Goal: Task Accomplishment & Management: Manage account settings

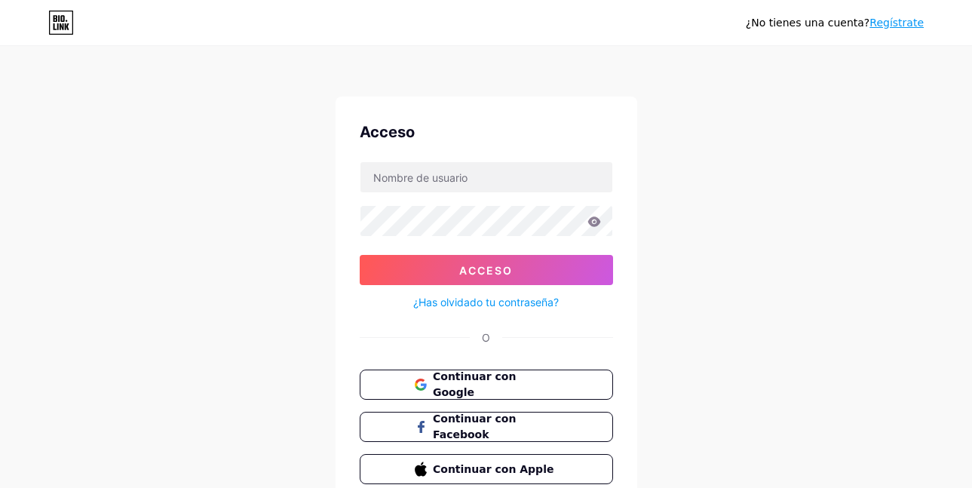
scroll to position [67, 0]
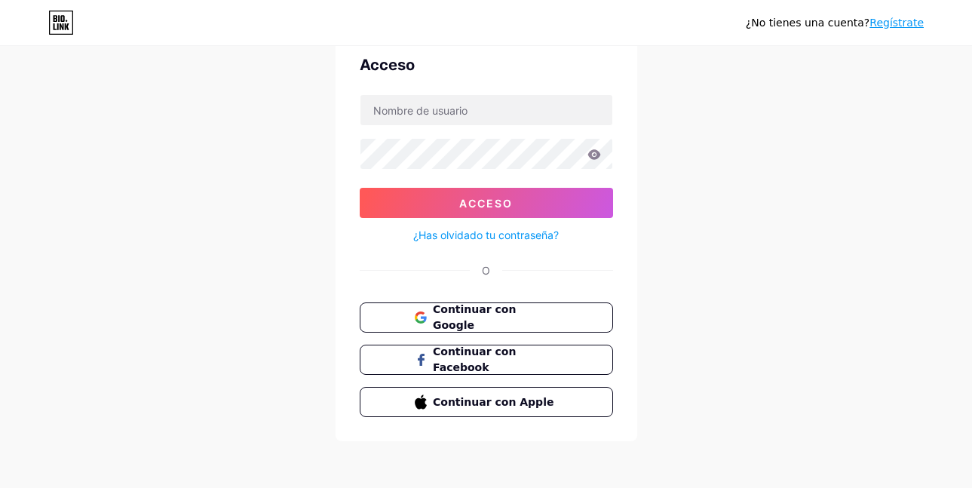
click at [463, 326] on button "Continuar con Google" at bounding box center [486, 317] width 253 height 30
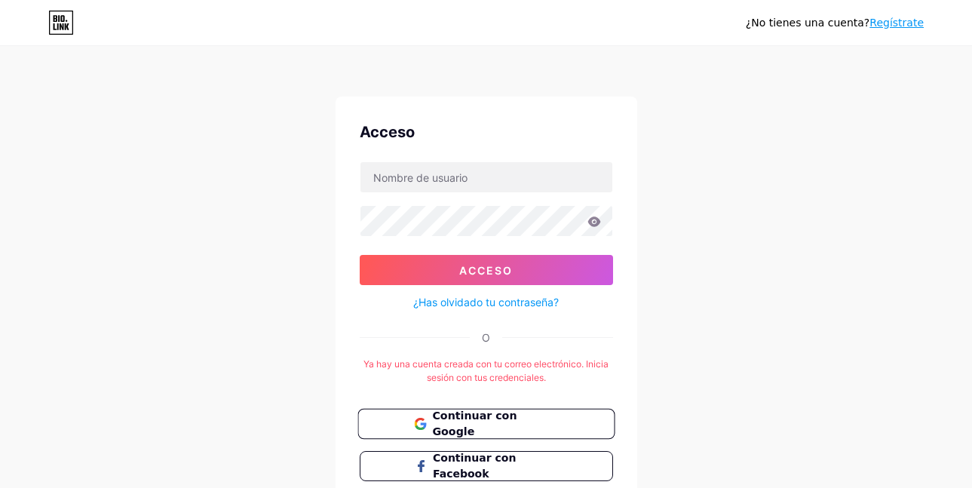
click at [456, 424] on font "Continuar con Google" at bounding box center [474, 423] width 84 height 29
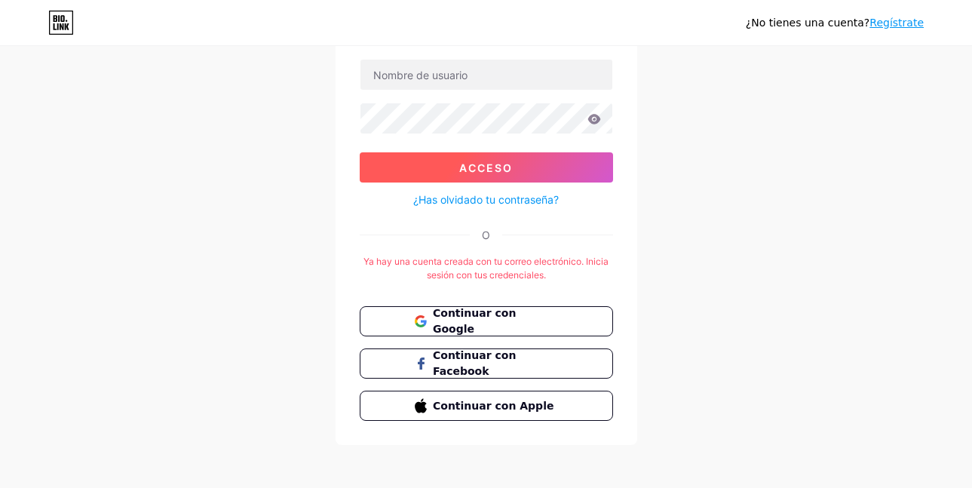
scroll to position [107, 0]
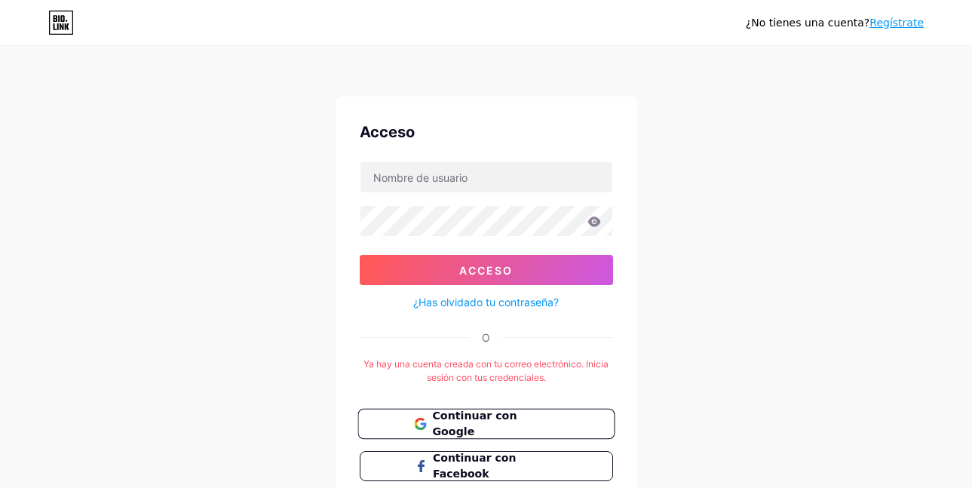
click at [505, 428] on font "Continuar con Google" at bounding box center [474, 423] width 84 height 29
click at [884, 26] on font "Regístrate" at bounding box center [896, 23] width 54 height 12
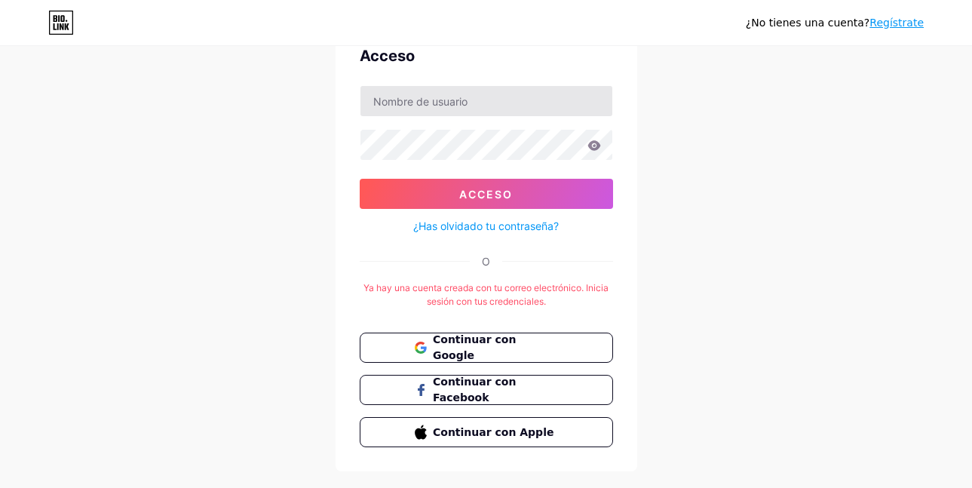
scroll to position [107, 0]
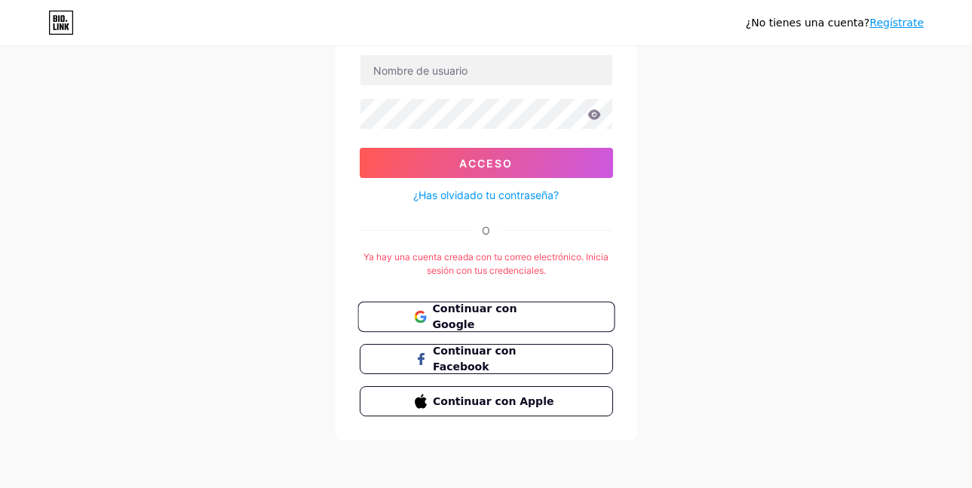
click at [484, 321] on font "Continuar con Google" at bounding box center [474, 316] width 84 height 29
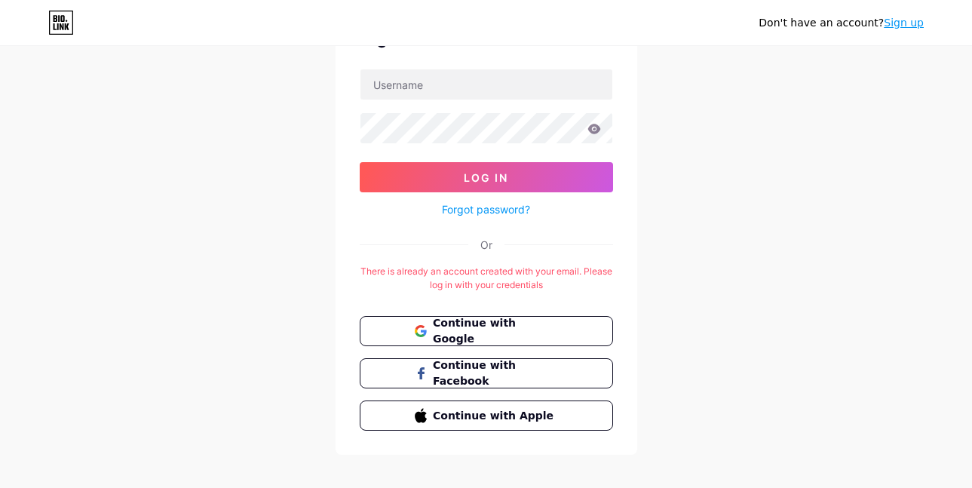
scroll to position [107, 0]
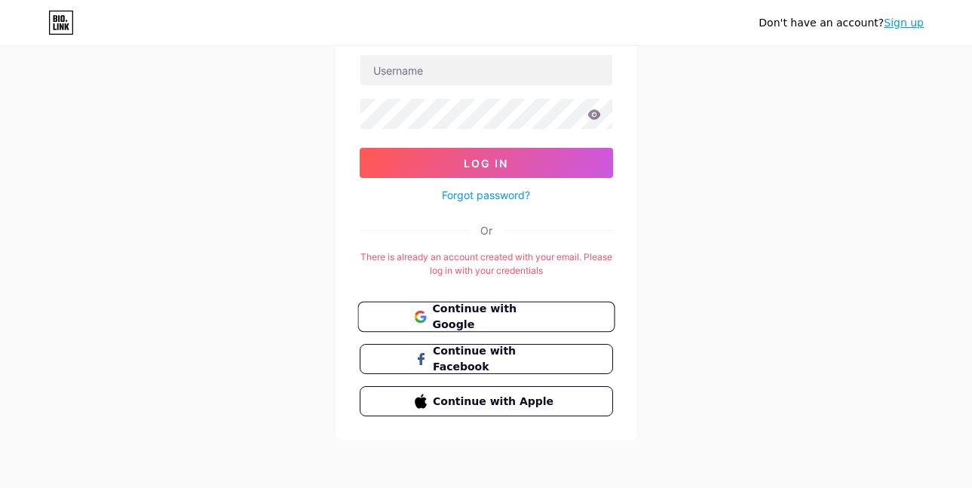
click at [484, 321] on span "Continue with Google" at bounding box center [495, 317] width 126 height 32
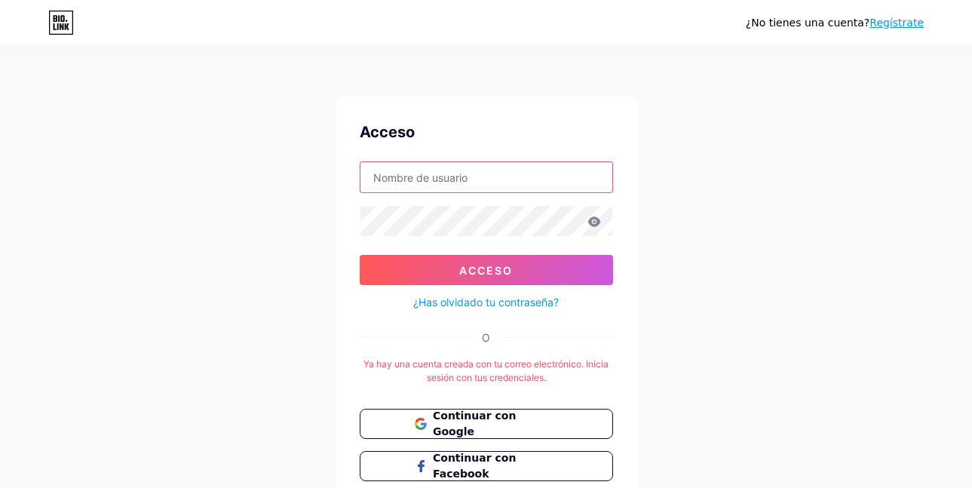
click at [394, 184] on input "text" at bounding box center [486, 177] width 252 height 30
click at [406, 169] on input "text" at bounding box center [486, 177] width 252 height 30
paste input "mastekaexportsas@gmail.com"
click at [413, 205] on form "mastekaexportsas@gmail.com Acceso ¿Has olvidado tu contraseña?" at bounding box center [486, 236] width 253 height 150
type input "mastekaexportsas@gmail.com"
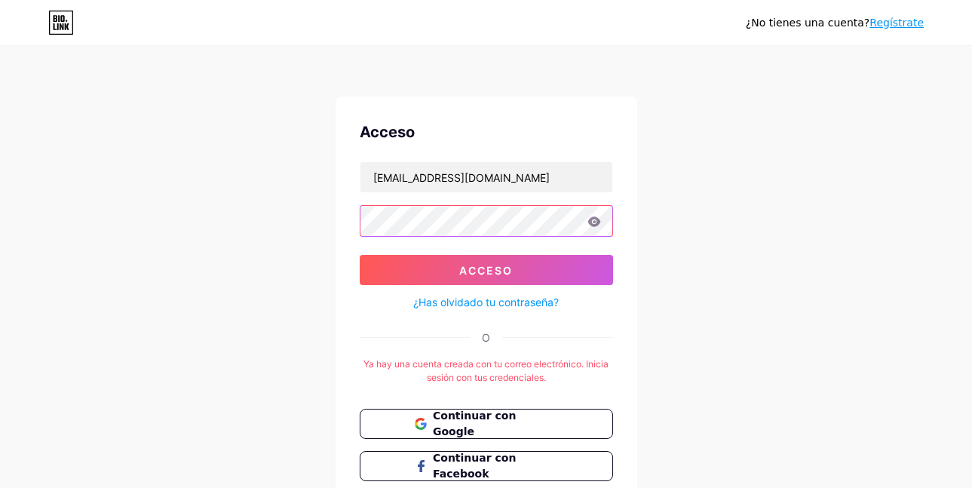
click at [360, 255] on button "Acceso" at bounding box center [486, 270] width 253 height 30
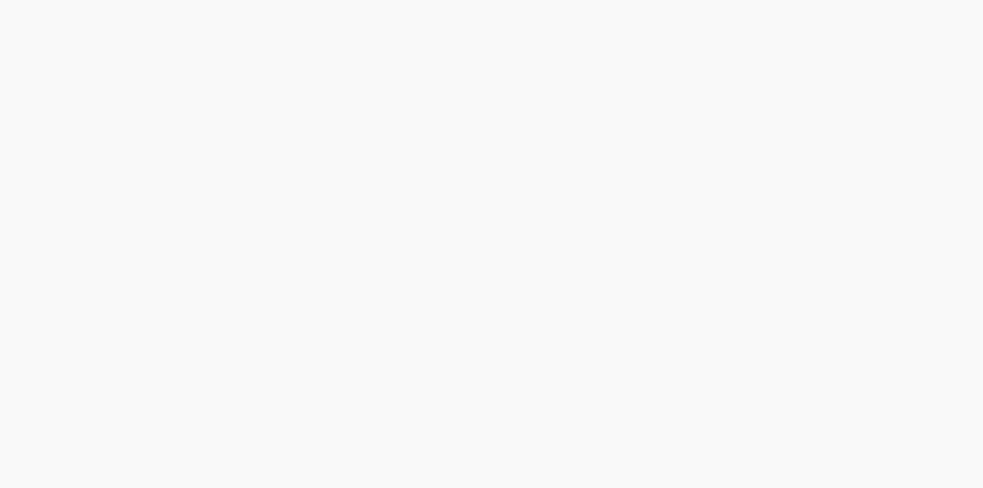
click at [594, 219] on div at bounding box center [491, 244] width 983 height 488
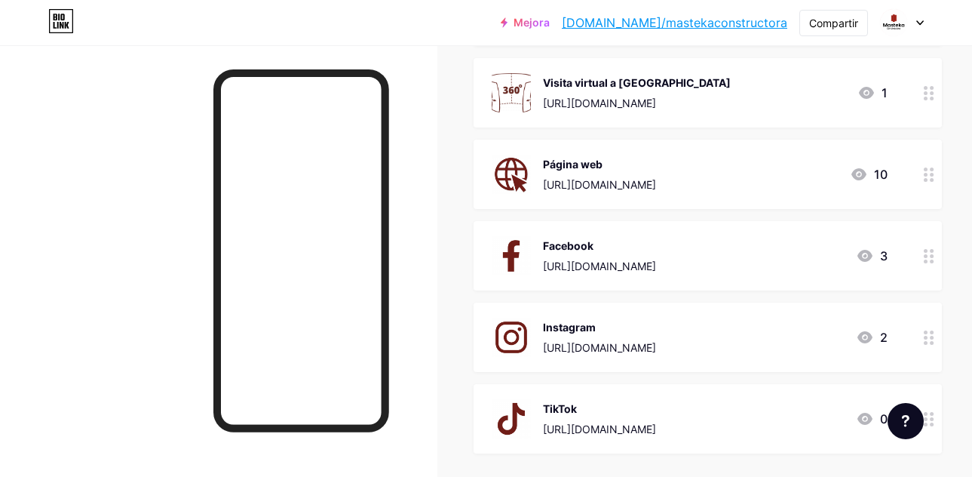
scroll to position [838, 0]
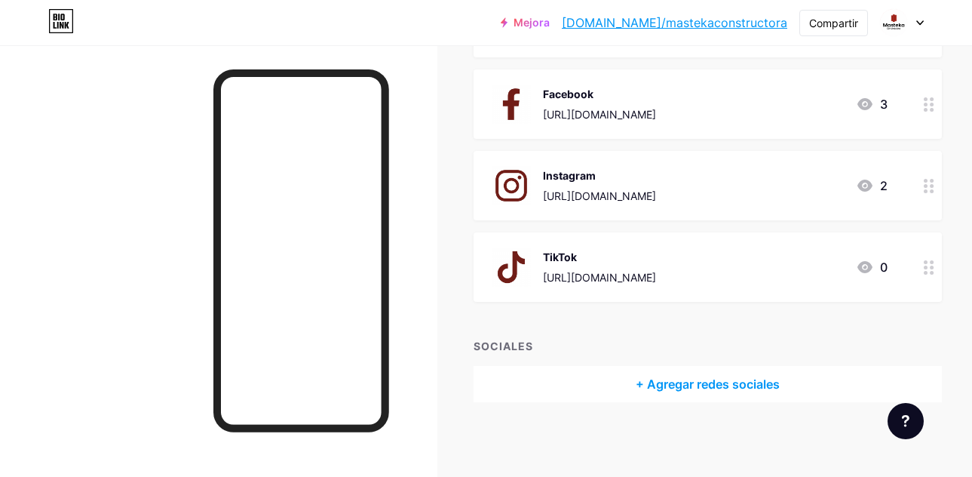
click at [637, 377] on font "+ Agregar redes sociales" at bounding box center [708, 383] width 144 height 15
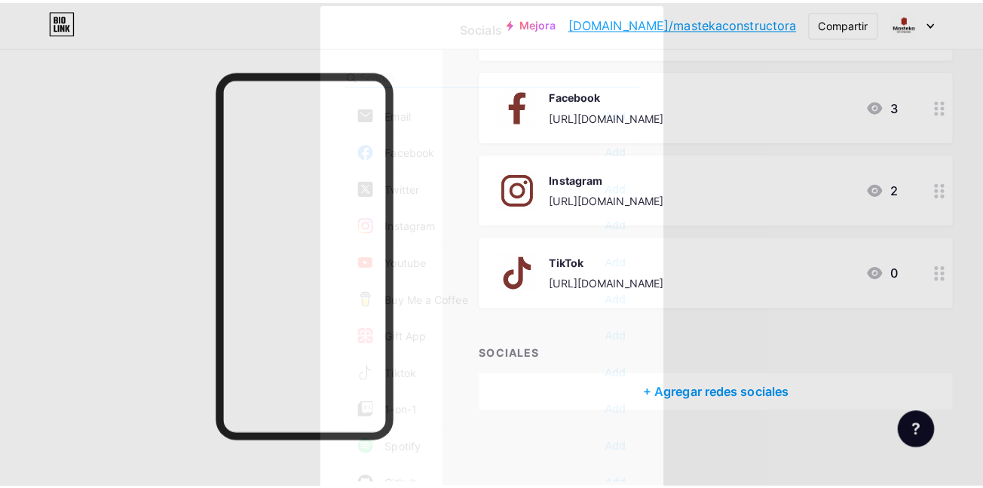
scroll to position [826, 0]
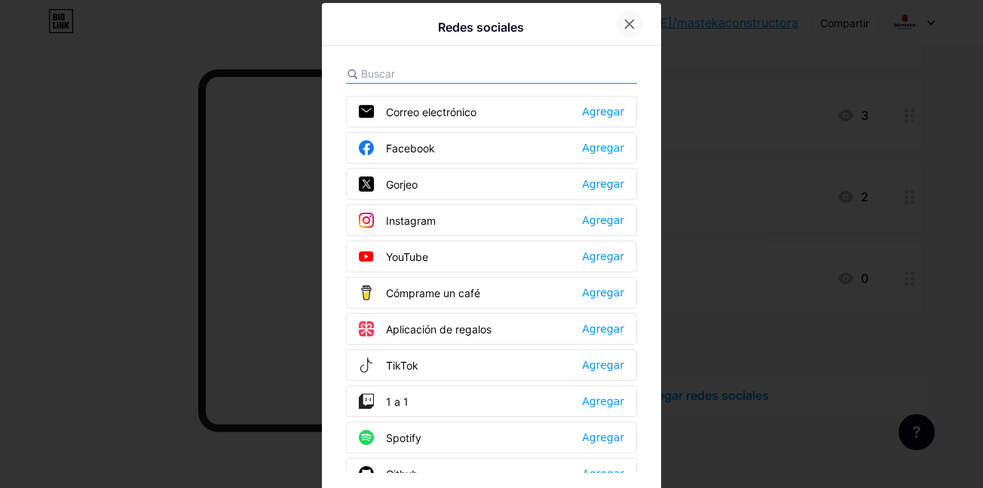
click at [635, 23] on div at bounding box center [629, 24] width 27 height 27
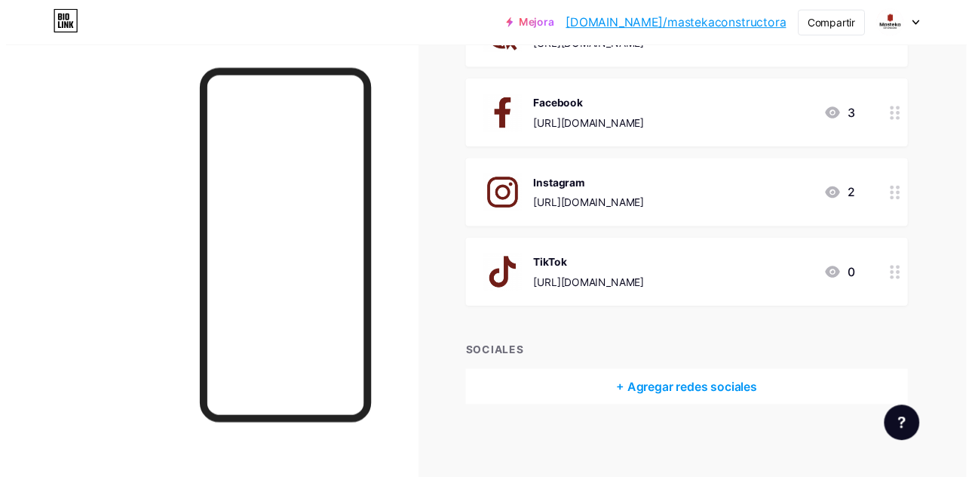
scroll to position [838, 0]
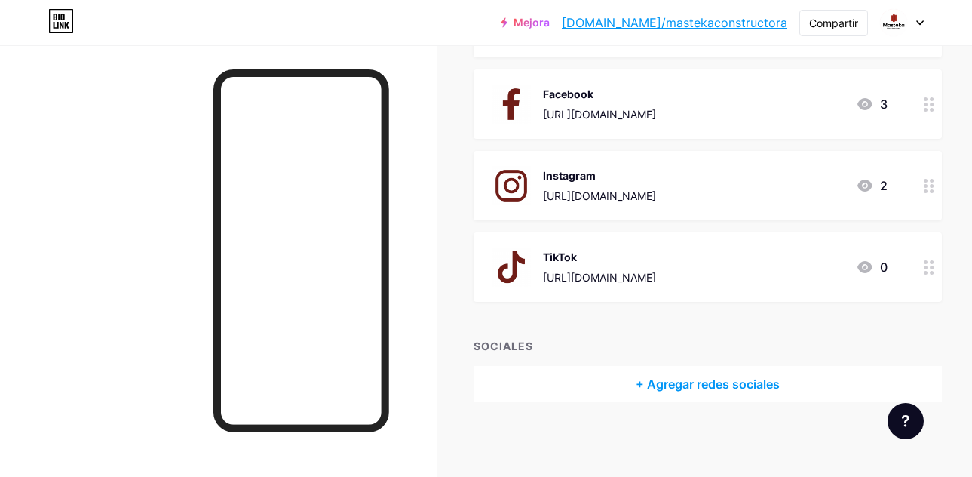
click at [656, 185] on div "Instagram https://www.instagram.com/constructoramastekasas/" at bounding box center [599, 185] width 113 height 39
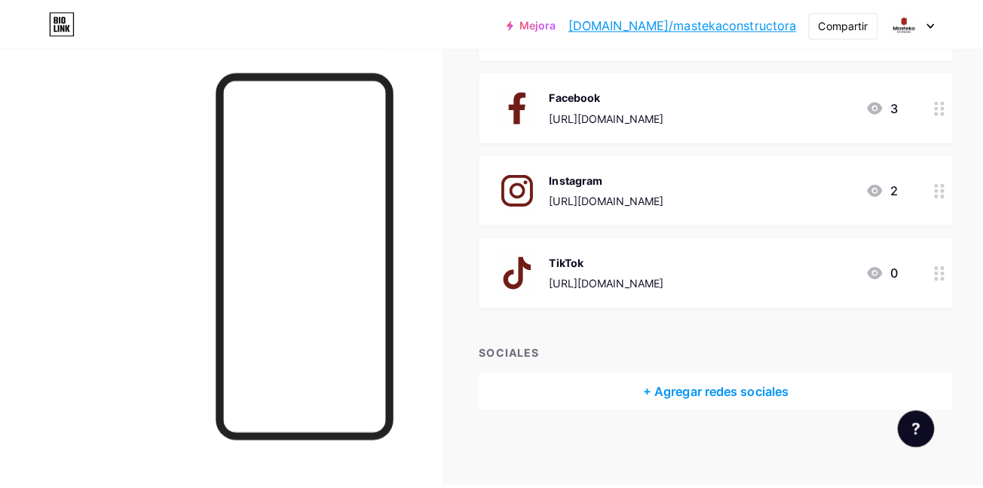
scroll to position [826, 0]
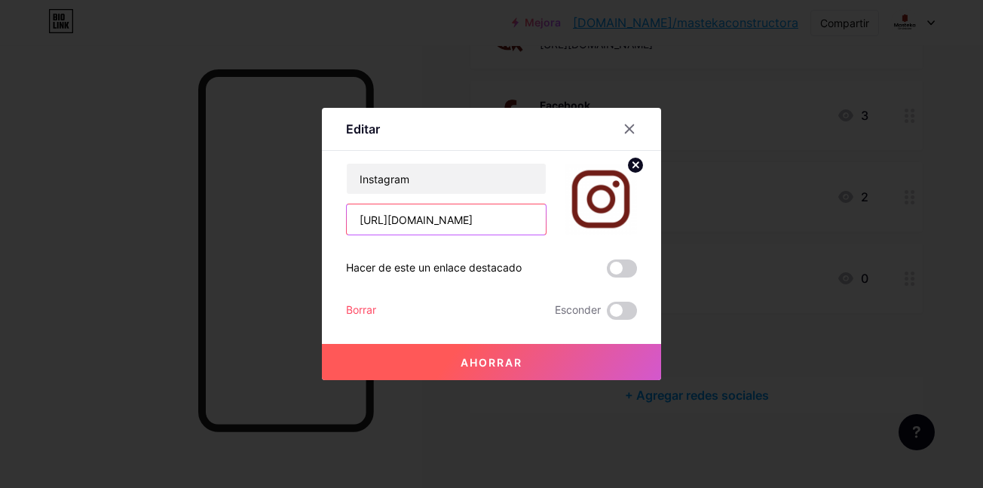
click at [474, 209] on input "https://www.instagram.com/constructoramastekasas/" at bounding box center [446, 219] width 199 height 30
click at [643, 129] on div at bounding box center [638, 128] width 45 height 27
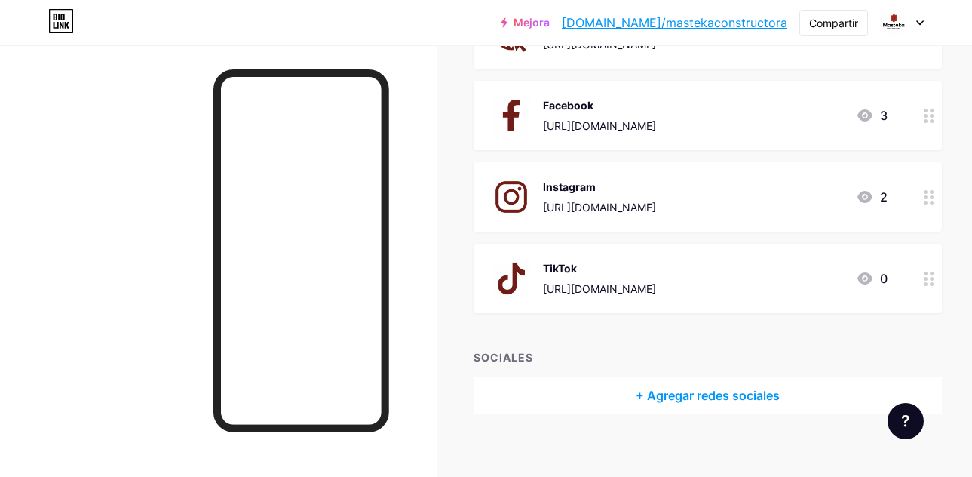
click at [668, 371] on div "SOCIALES + Agregar redes sociales" at bounding box center [708, 381] width 468 height 64
click at [668, 388] on font "+ Agregar redes sociales" at bounding box center [708, 395] width 144 height 15
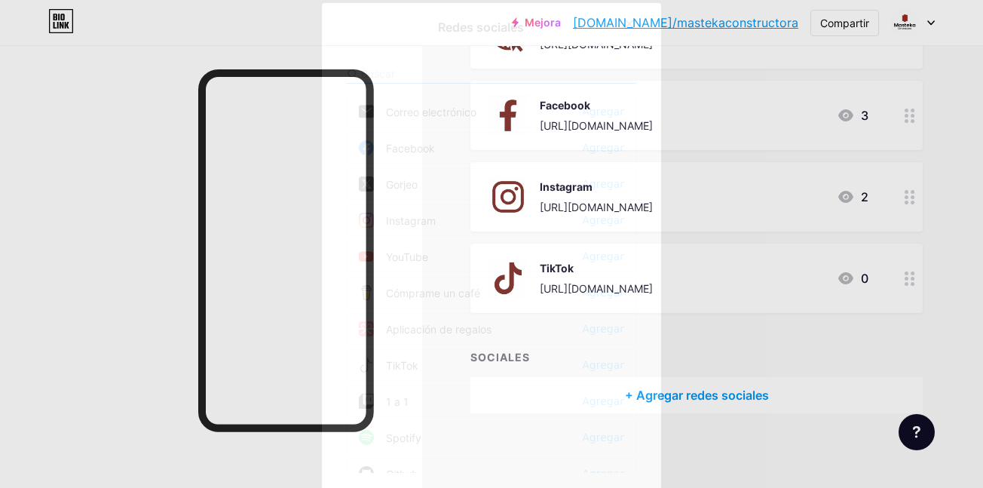
click at [427, 219] on font "Instagram" at bounding box center [411, 220] width 50 height 13
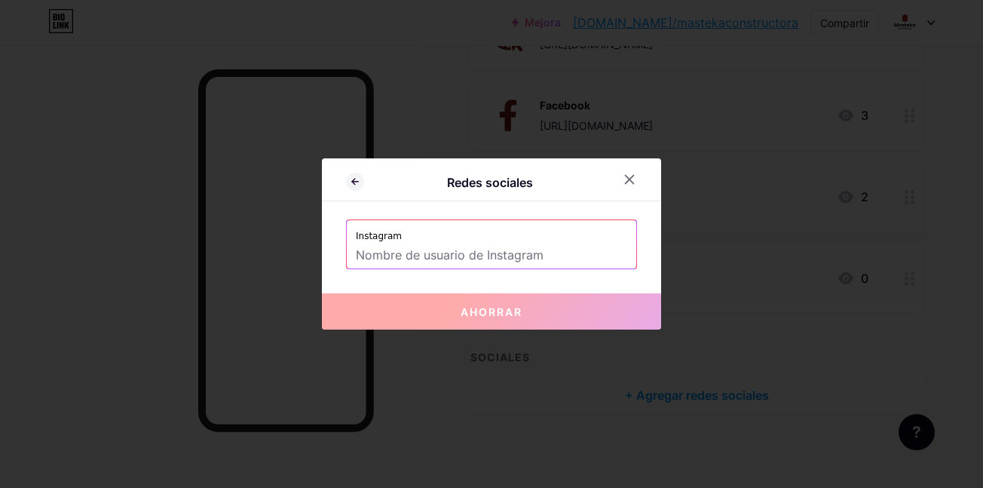
click at [450, 249] on input "text" at bounding box center [491, 256] width 271 height 26
paste input "https://www.instagram.com/constructoramastekasas/"
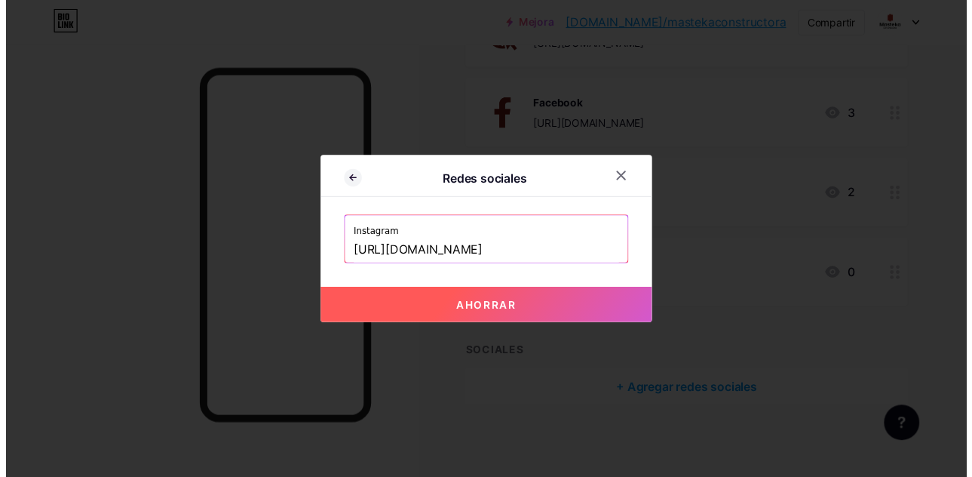
scroll to position [0, 0]
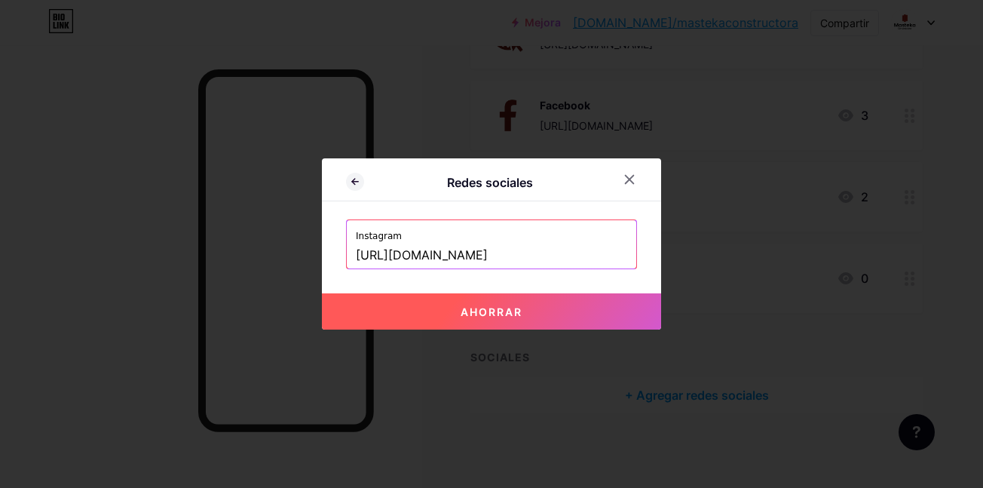
drag, startPoint x: 479, startPoint y: 260, endPoint x: 261, endPoint y: 271, distance: 218.2
click at [261, 271] on div "Redes sociales Instagram https://www.instagram.com/constructoramastekasas/ Ahor…" at bounding box center [491, 244] width 983 height 488
click at [412, 325] on button "Ahorrar" at bounding box center [491, 311] width 339 height 36
type input "https://instagram.com/constructoramastekasas"
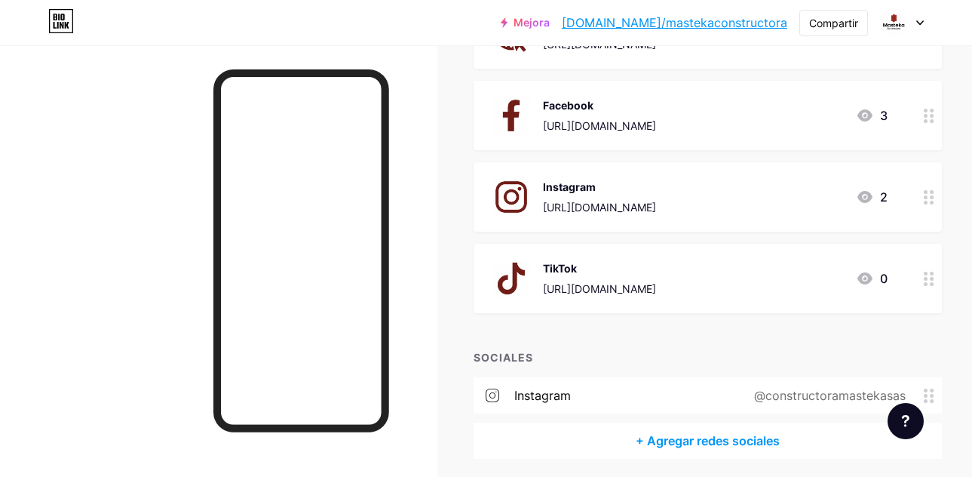
drag, startPoint x: 753, startPoint y: 190, endPoint x: 795, endPoint y: 200, distance: 43.3
click at [656, 201] on font "https://www.instagram.com/constructoramastekasas/" at bounding box center [599, 207] width 113 height 13
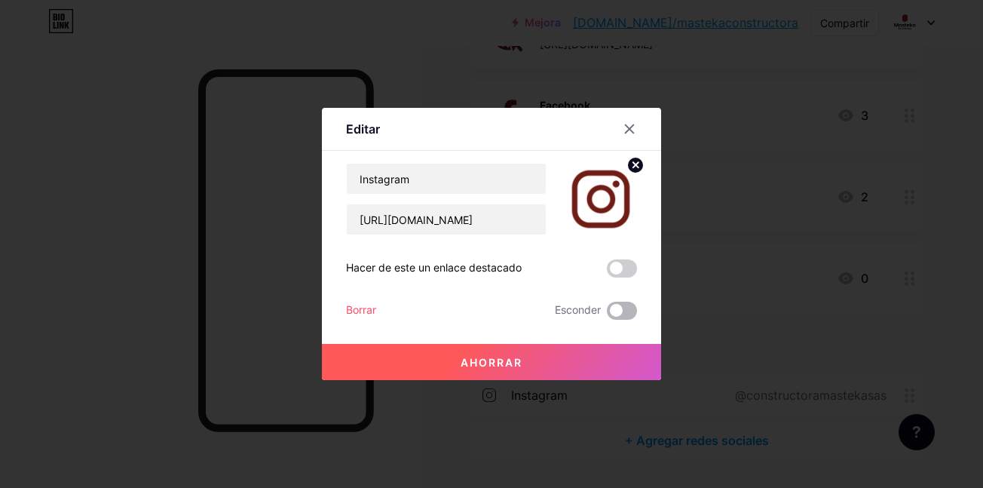
click at [618, 313] on span at bounding box center [622, 311] width 30 height 18
click at [607, 314] on input "checkbox" at bounding box center [607, 314] width 0 height 0
click at [548, 354] on button "Ahorrar" at bounding box center [491, 362] width 339 height 36
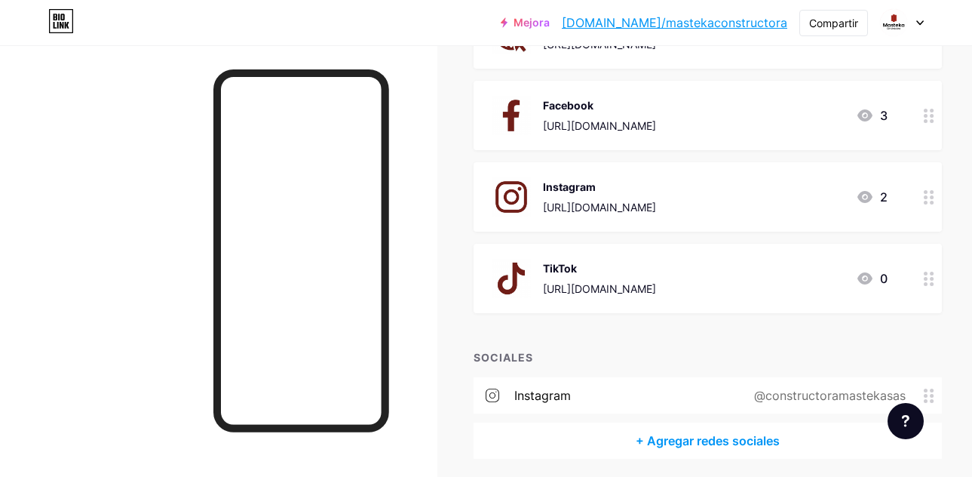
scroll to position [808, 0]
click at [639, 121] on div "https://www.facebook.com/mastekasas/" at bounding box center [599, 126] width 113 height 16
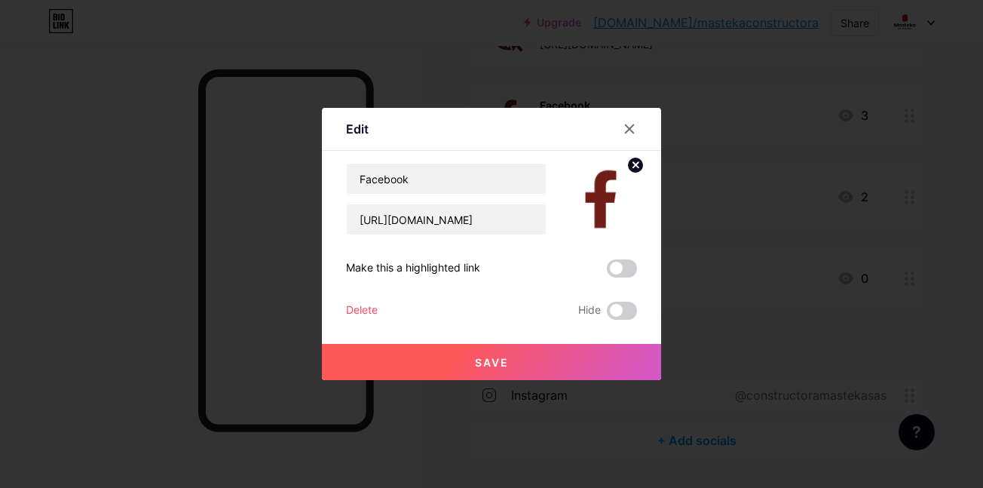
click at [477, 203] on div "Facebook https://www.facebook.com/mastekasas/" at bounding box center [446, 199] width 201 height 72
click at [481, 215] on input "https://www.facebook.com/mastekasas/" at bounding box center [446, 219] width 199 height 30
click at [622, 318] on span at bounding box center [622, 311] width 30 height 18
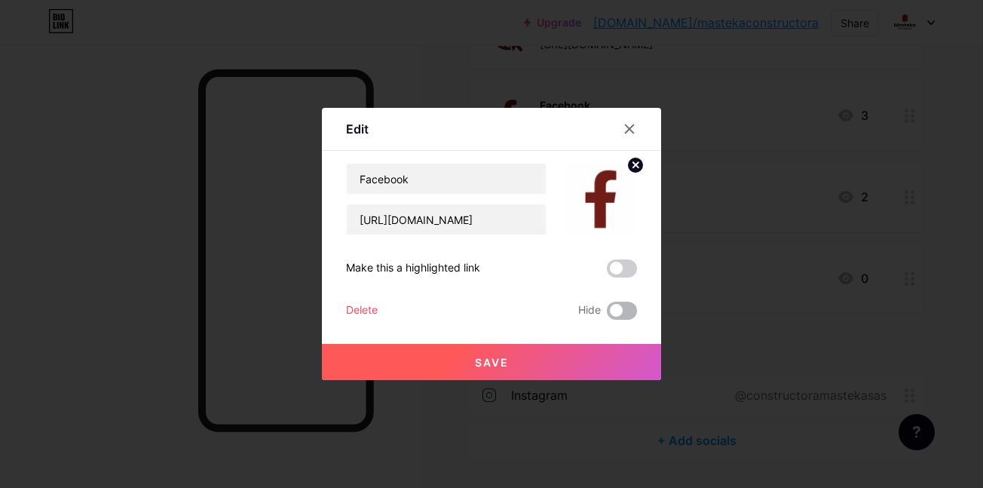
click at [607, 314] on input "checkbox" at bounding box center [607, 314] width 0 height 0
click at [550, 357] on button "Save" at bounding box center [491, 362] width 339 height 36
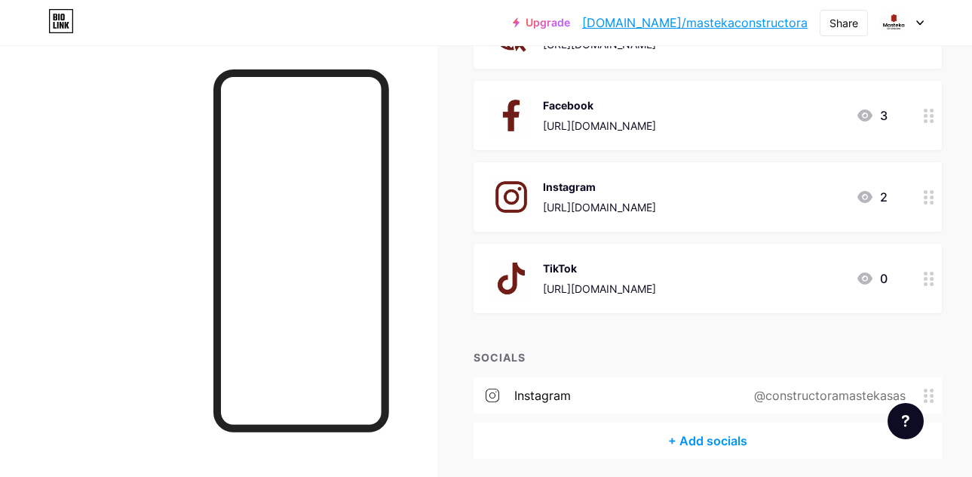
click at [654, 428] on div "+ Add socials" at bounding box center [708, 440] width 468 height 36
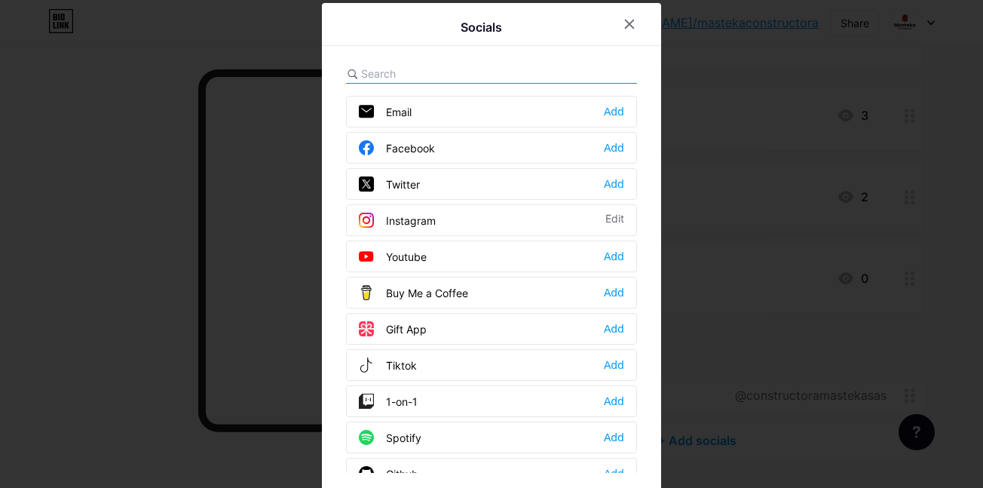
click at [409, 143] on div "Facebook" at bounding box center [397, 147] width 76 height 15
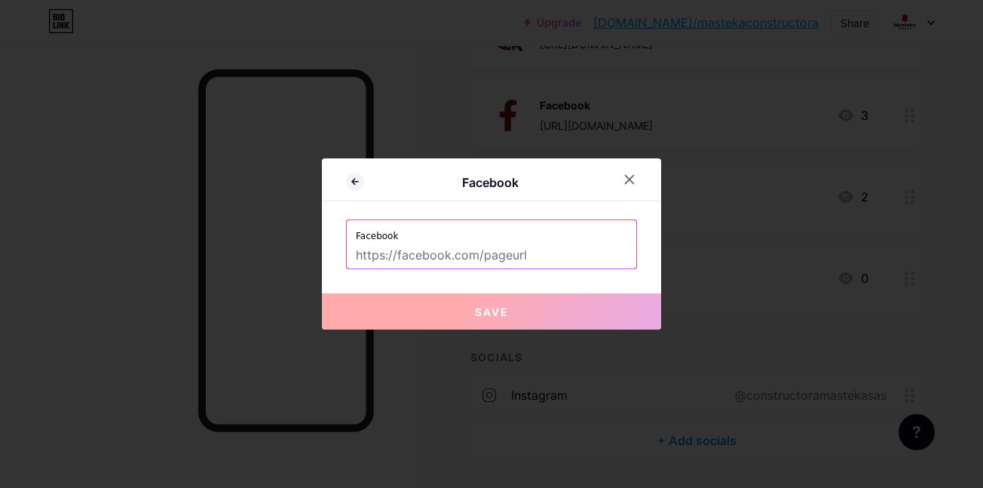
click at [439, 256] on input "text" at bounding box center [491, 256] width 271 height 26
paste input "https://www.facebook.com/mastekasas/"
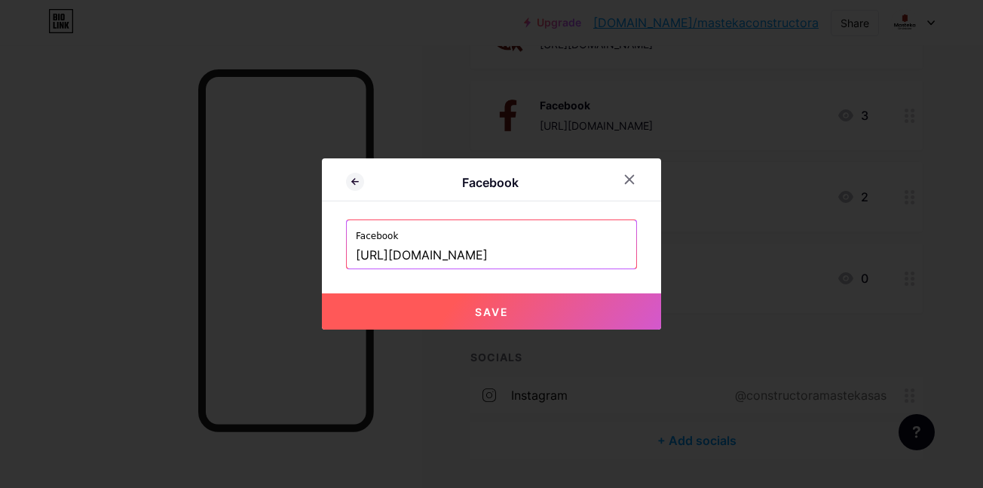
type input "https://www.facebook.com/mastekasas/"
click at [442, 314] on button "Save" at bounding box center [491, 311] width 339 height 36
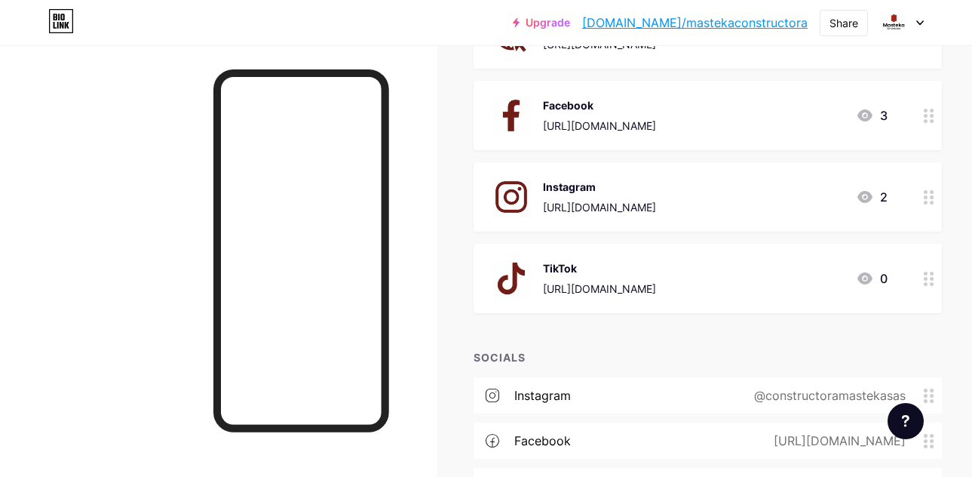
click at [700, 298] on div "TikTok https://www.tiktok.com/@mastekaconstructorasas?lang=es 0" at bounding box center [708, 278] width 468 height 69
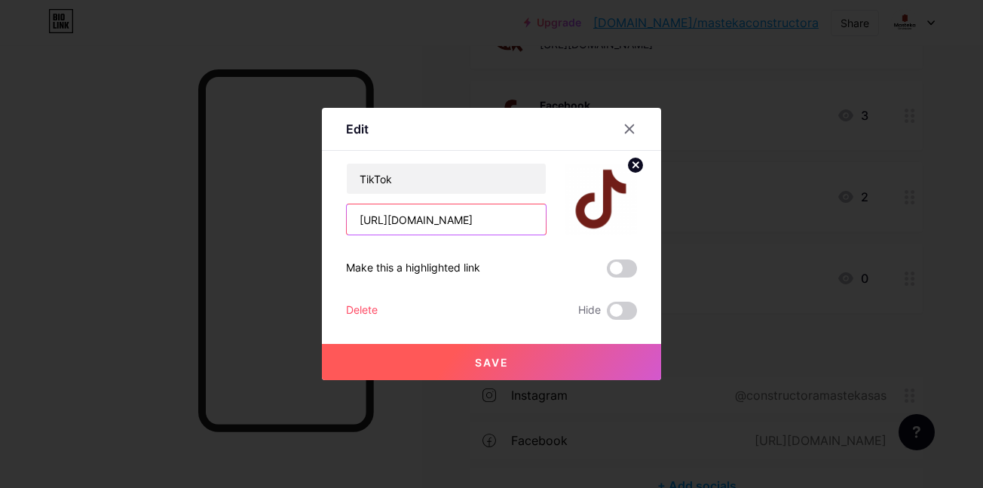
click at [521, 223] on input "https://www.tiktok.com/@mastekaconstructorasas?lang=es" at bounding box center [446, 219] width 199 height 30
click at [631, 311] on span at bounding box center [622, 311] width 30 height 18
click at [607, 314] on input "checkbox" at bounding box center [607, 314] width 0 height 0
click at [587, 354] on button "Save" at bounding box center [491, 362] width 339 height 36
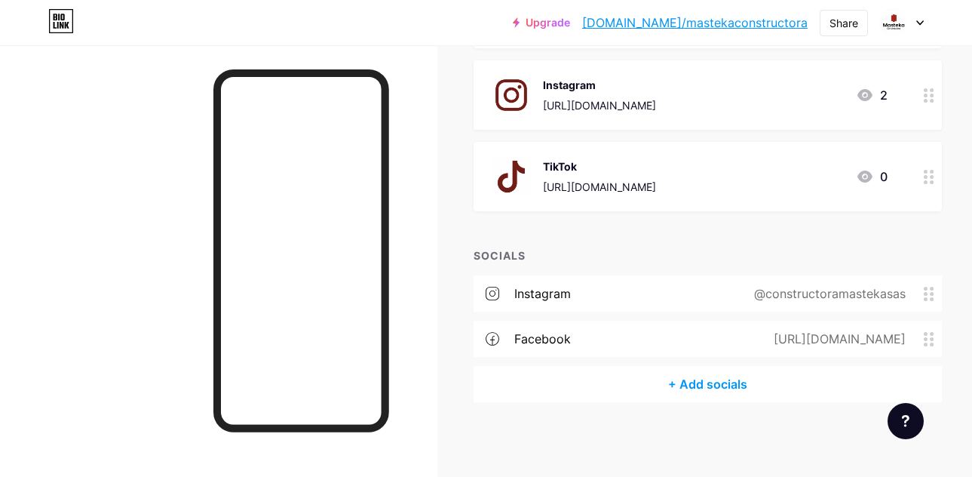
click at [670, 387] on div "+ Add socials" at bounding box center [708, 384] width 468 height 36
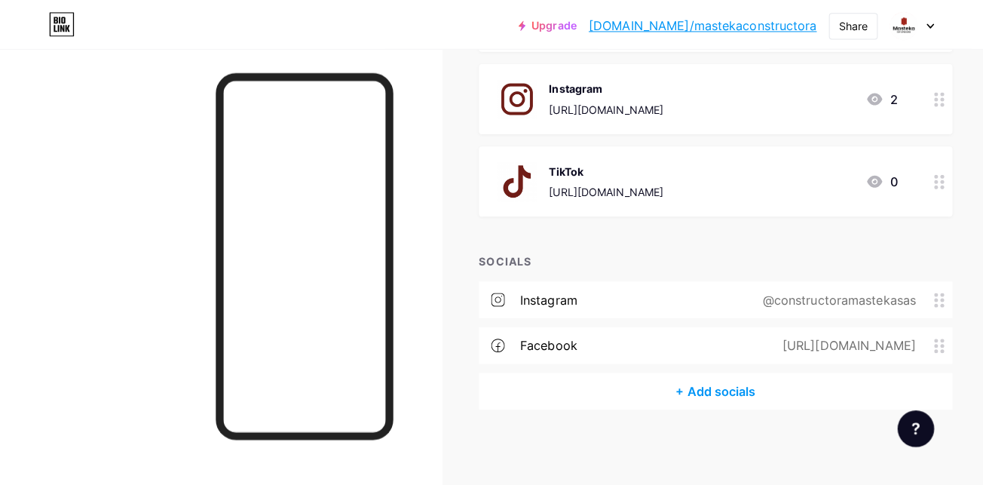
scroll to position [899, 0]
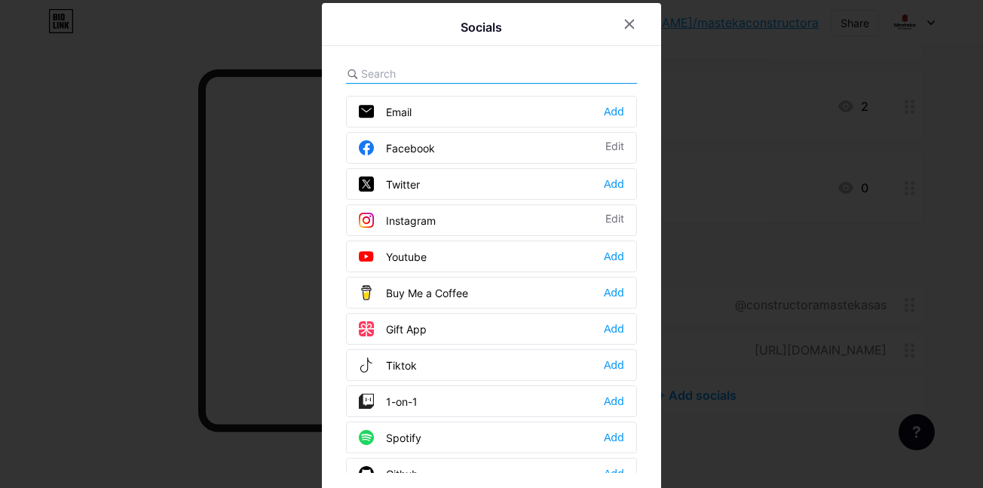
click at [385, 373] on div "Tiktok Add" at bounding box center [491, 365] width 291 height 32
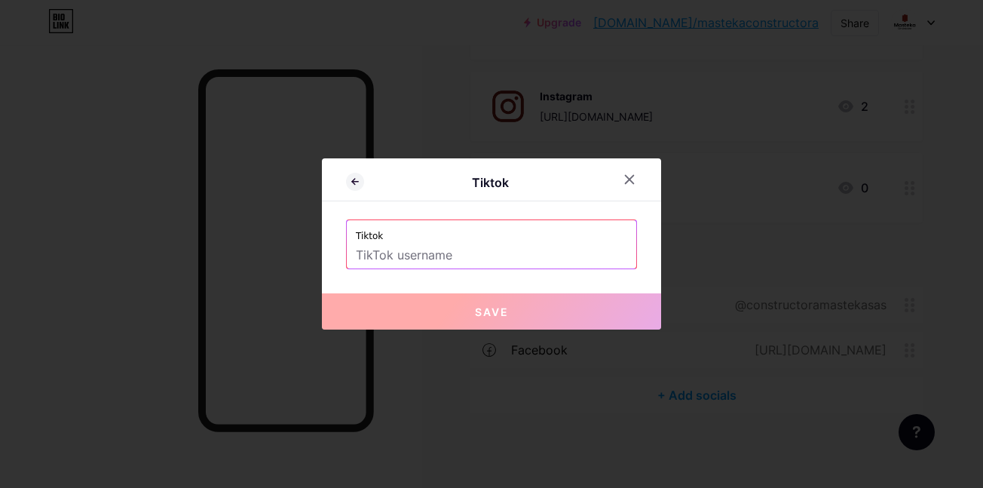
click at [434, 250] on input "text" at bounding box center [491, 256] width 271 height 26
paste input "https://www.tiktok.com/@mastekaconstructorasas?lang=es"
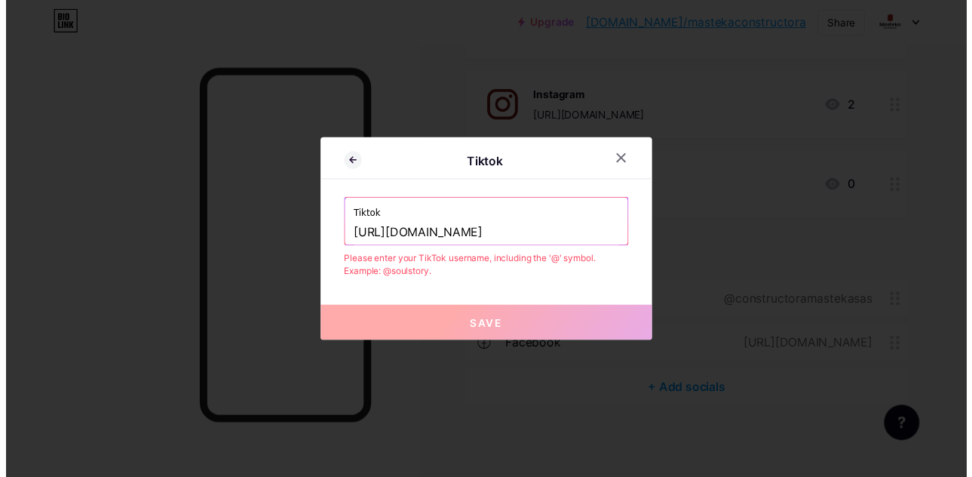
scroll to position [0, 0]
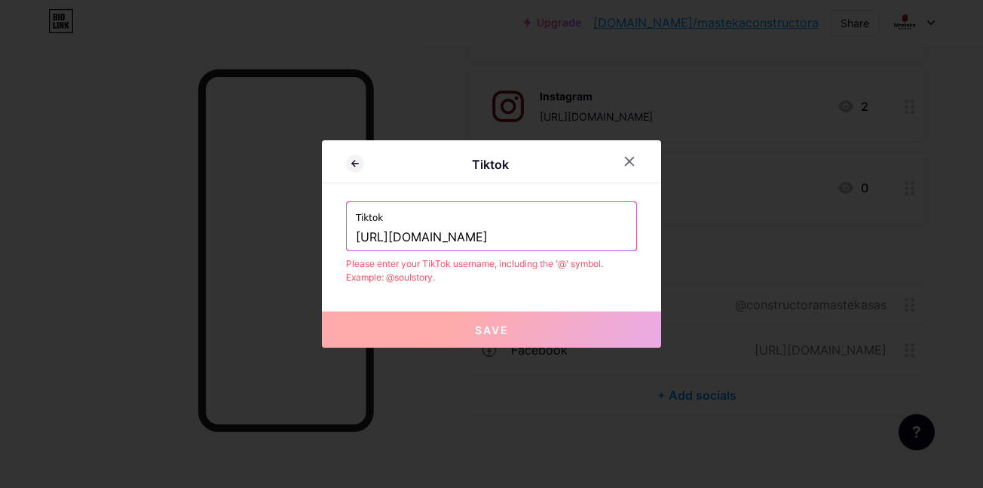
drag, startPoint x: 429, startPoint y: 232, endPoint x: 233, endPoint y: 262, distance: 198.2
click at [241, 262] on div "Tiktok Tiktok https://www.tiktok.com/@mastekaconstructorasas?lang=es Please ent…" at bounding box center [491, 244] width 983 height 488
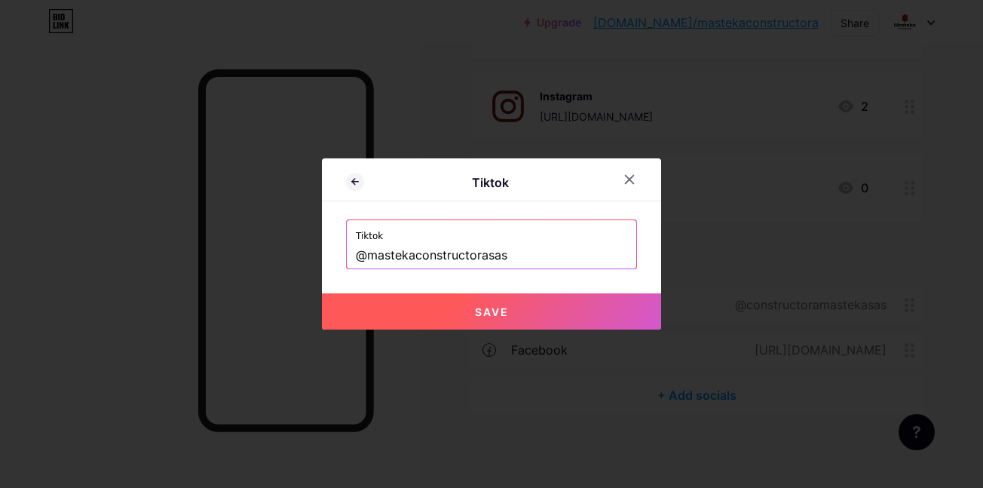
click at [417, 293] on button "Save" at bounding box center [491, 311] width 339 height 36
type input "https://tiktok.com/@mastekaconstructorasas"
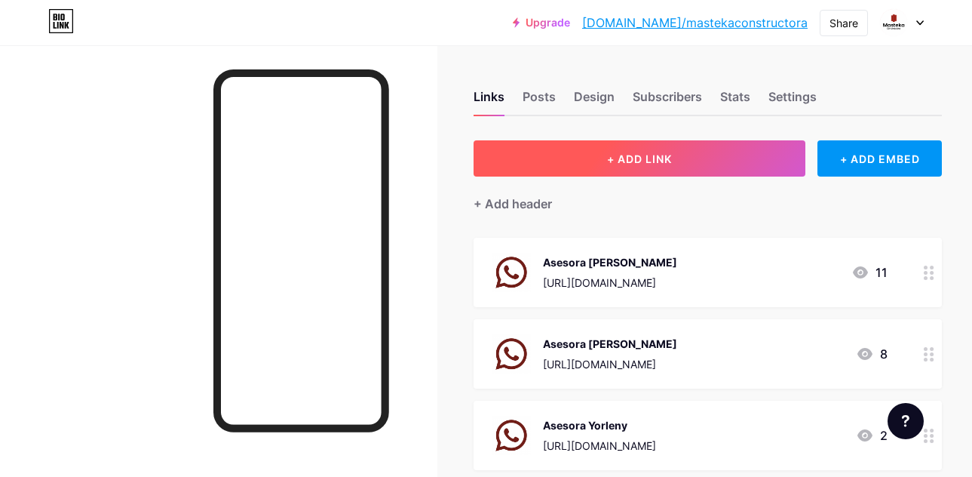
click at [742, 158] on button "+ ADD LINK" at bounding box center [640, 158] width 332 height 36
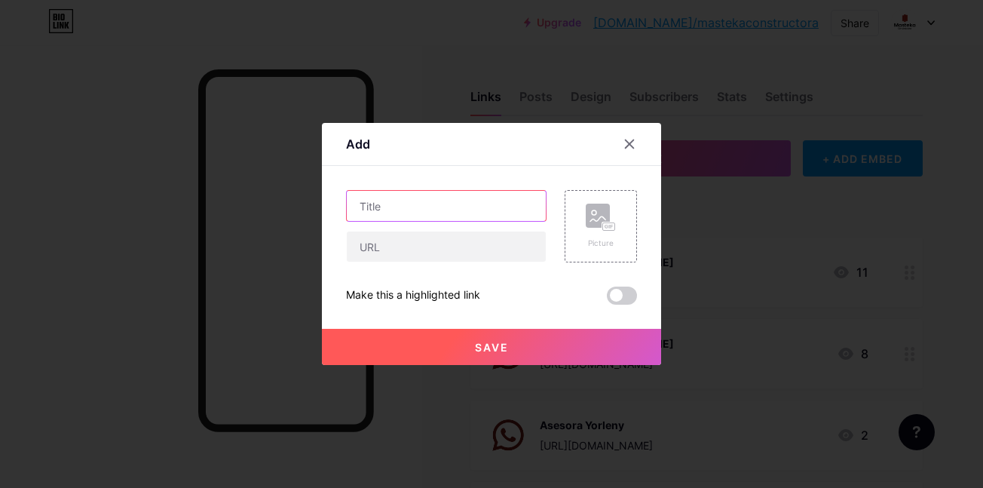
click at [417, 201] on input "text" at bounding box center [446, 206] width 199 height 30
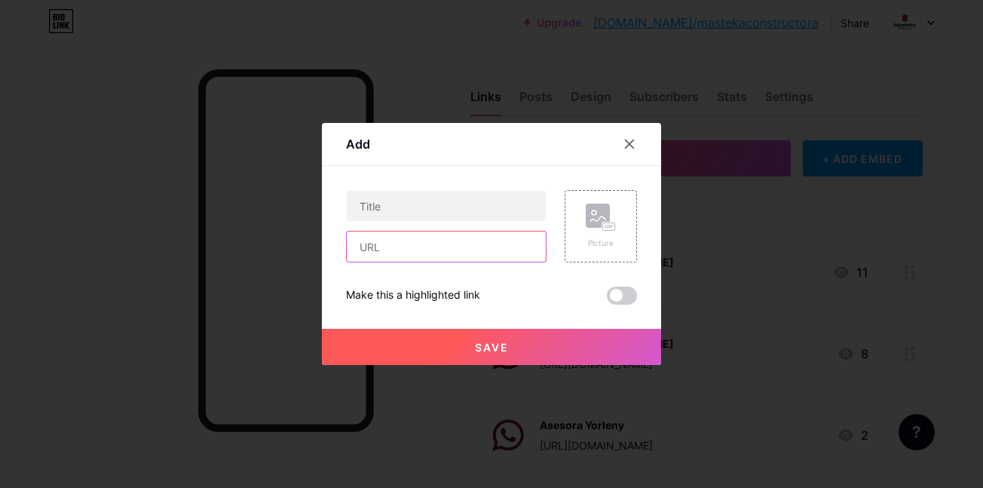
click at [402, 240] on input "text" at bounding box center [446, 246] width 199 height 30
paste input "https://drive.google.com/file/d/1xyHbsgKchP-YnytSOGS-M_PqZAOrm799/view"
type input "https://drive.google.com/file/d/1xyHbsgKchP-YnytSOGS-M_PqZAOrm799/view"
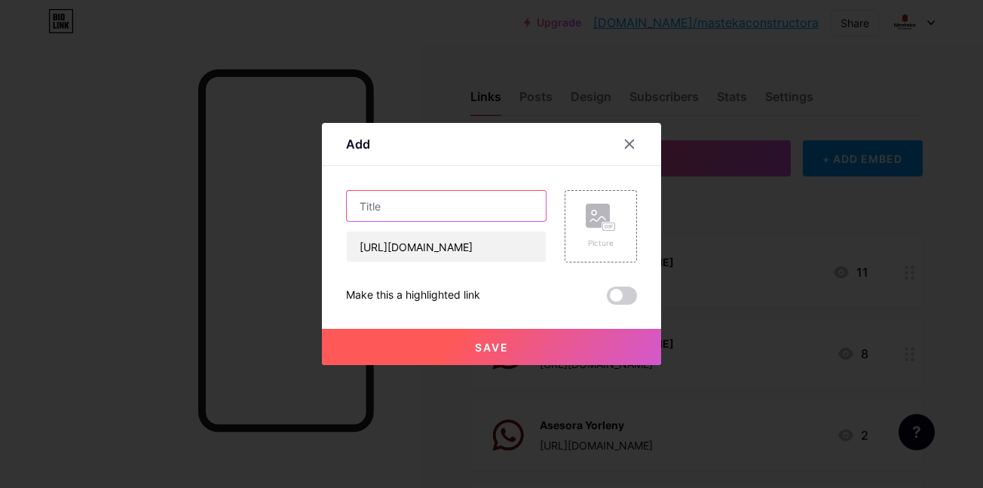
click at [406, 213] on input "text" at bounding box center [446, 206] width 199 height 30
type input "Proyecto Santa Helena - Etapa 1"
click at [545, 352] on button "Save" at bounding box center [491, 347] width 339 height 36
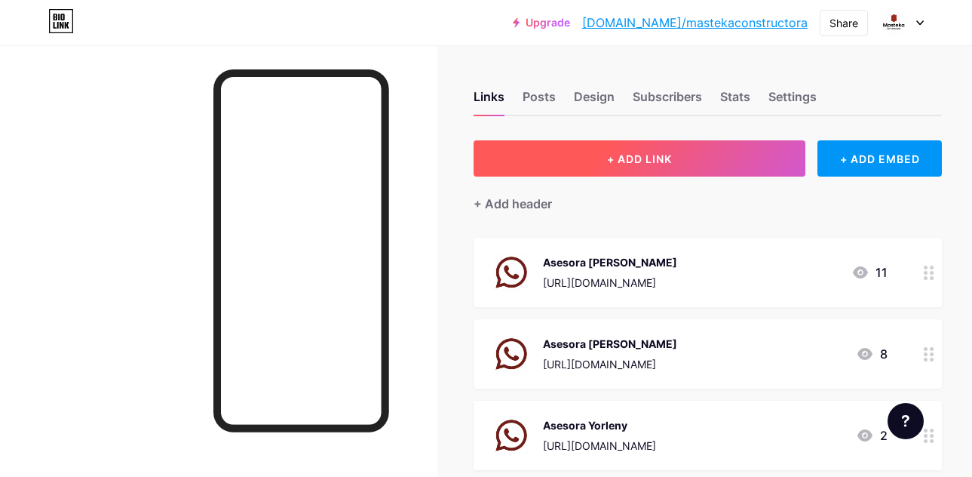
click at [569, 161] on button "+ ADD LINK" at bounding box center [640, 158] width 332 height 36
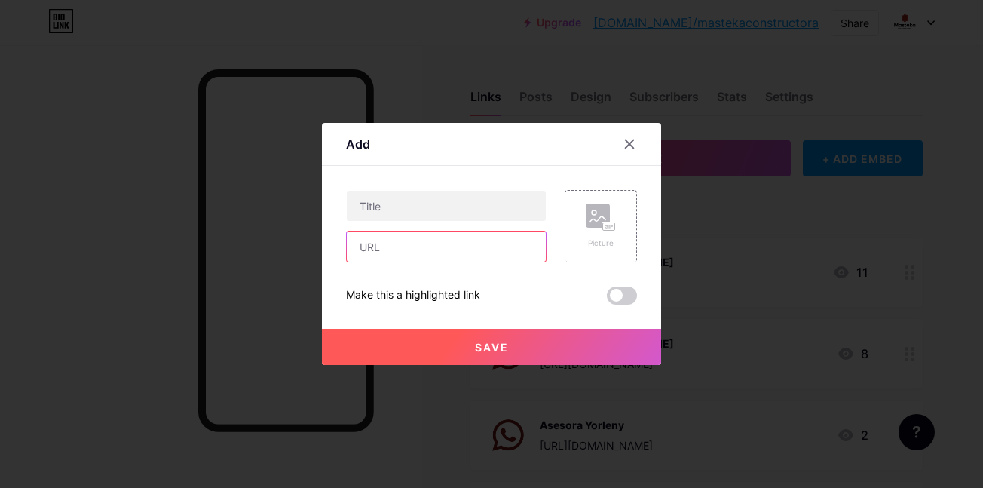
click at [425, 253] on input "text" at bounding box center [446, 246] width 199 height 30
paste input "https://drive.google.com/file/d/19NNpa1yOmtzRjwyW6yq5FTXfA6Yavq49/view"
type input "https://drive.google.com/file/d/19NNpa1yOmtzRjwyW6yq5FTXfA6Yavq49/view"
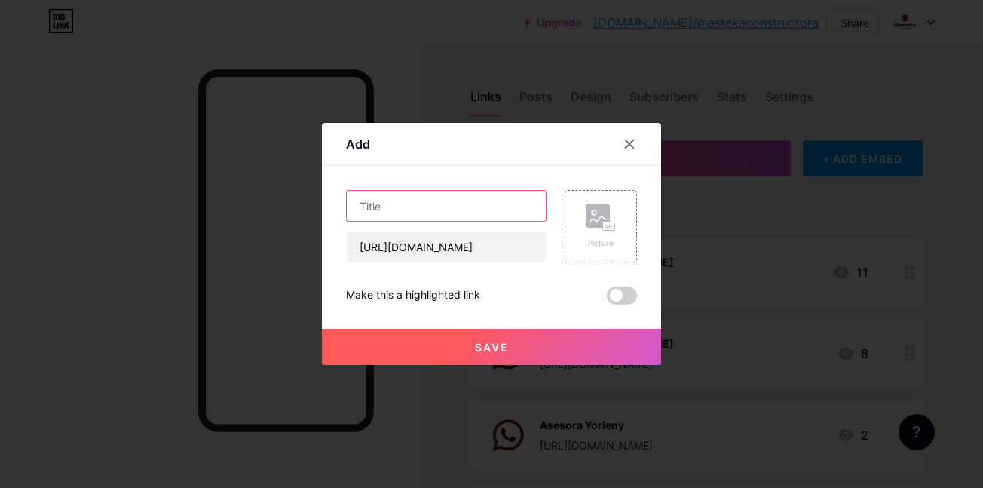
click at [425, 207] on input "text" at bounding box center [446, 206] width 199 height 30
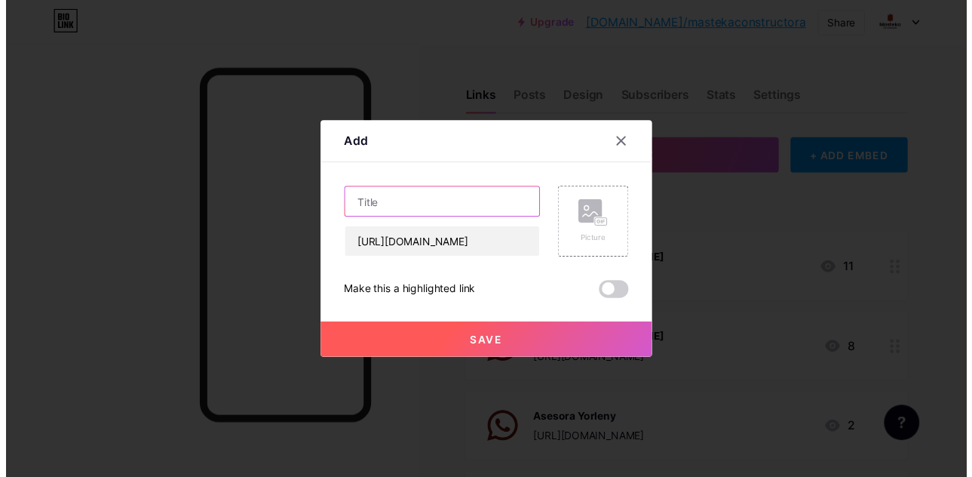
scroll to position [0, 0]
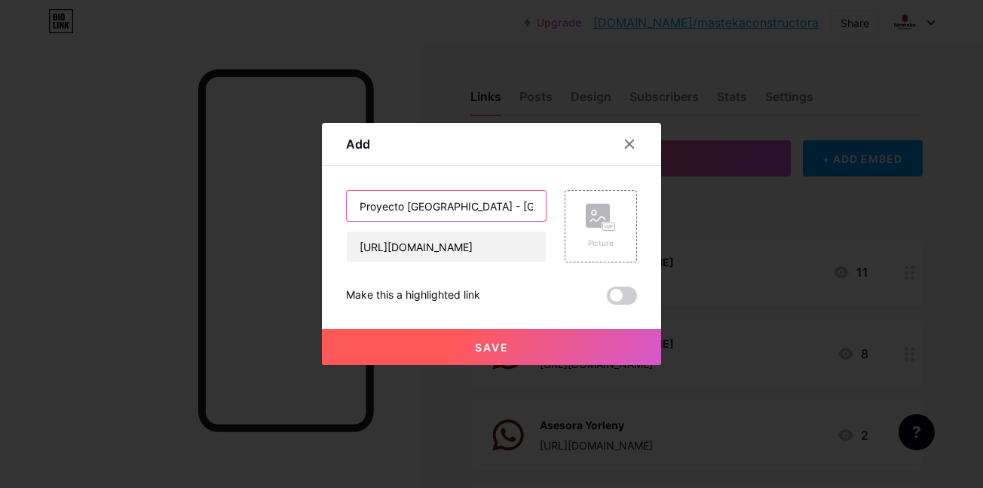
type input "Proyecto Santa Helena - Etapa 2"
click at [516, 353] on button "Save" at bounding box center [491, 347] width 339 height 36
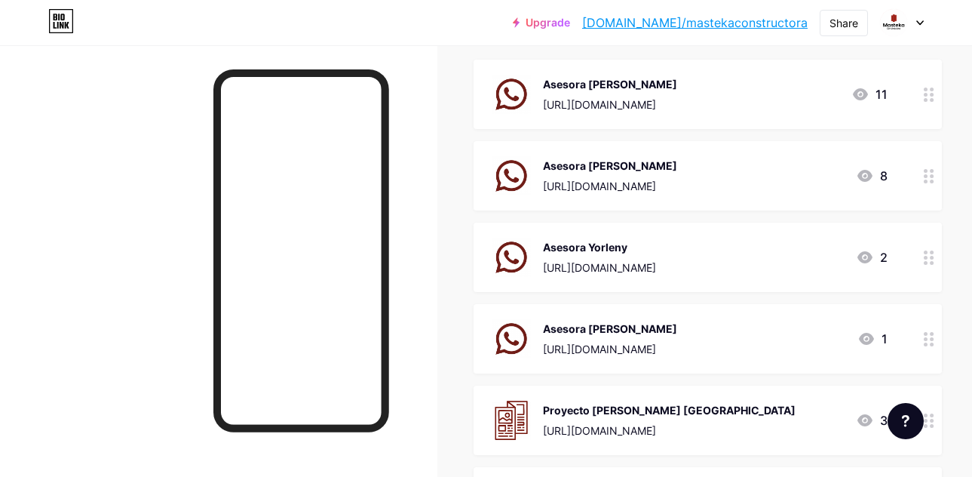
scroll to position [151, 0]
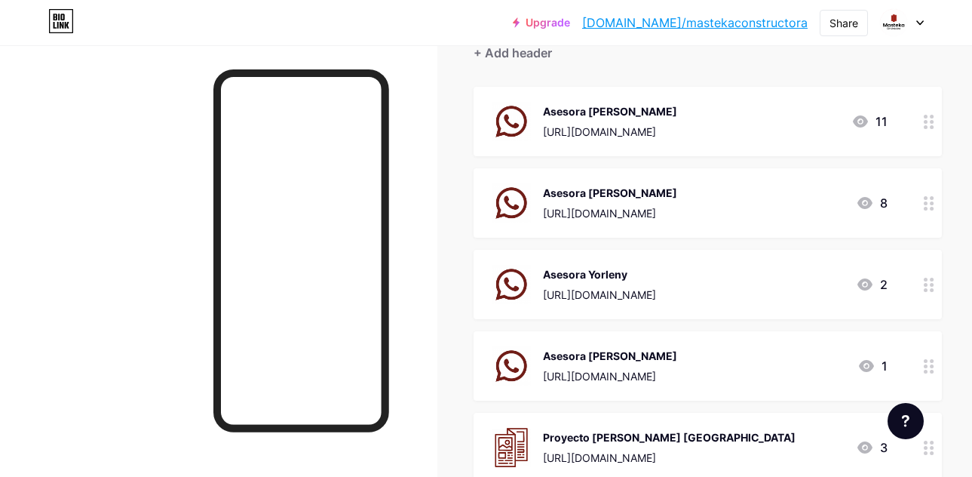
click at [916, 276] on div at bounding box center [929, 284] width 26 height 69
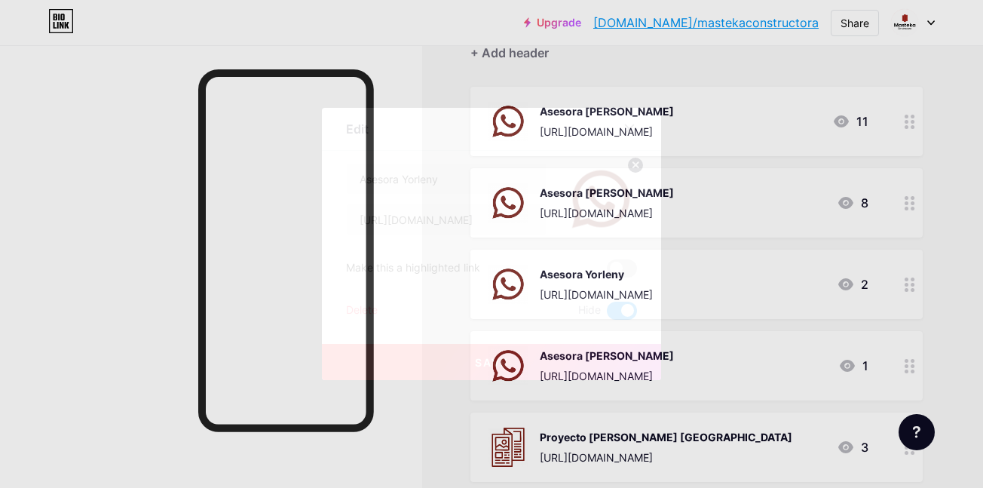
click at [900, 279] on div at bounding box center [491, 244] width 983 height 488
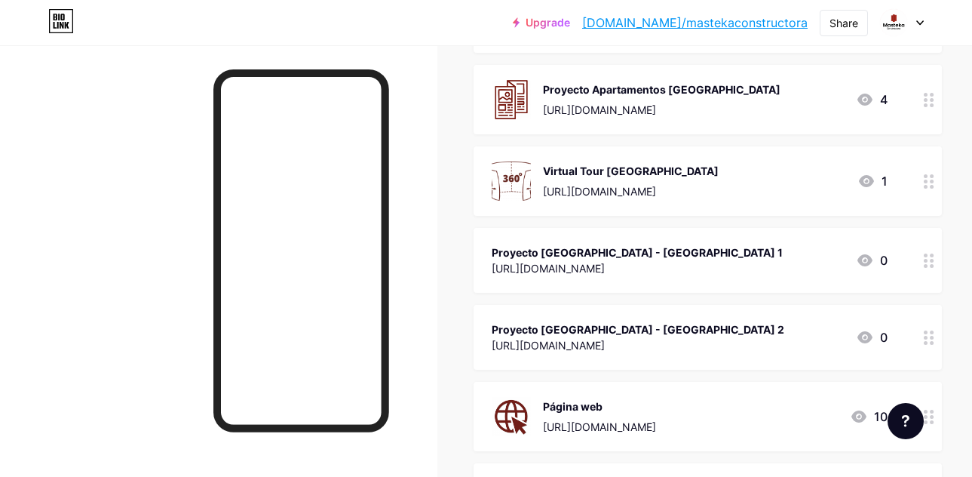
drag, startPoint x: 707, startPoint y: 279, endPoint x: 705, endPoint y: 361, distance: 82.2
click at [662, 468] on span "Asesora Leidy https://wa.link/ywbxmp 11 Asesora Marcela https://wa.link/jaxl4s …" at bounding box center [708, 177] width 468 height 1038
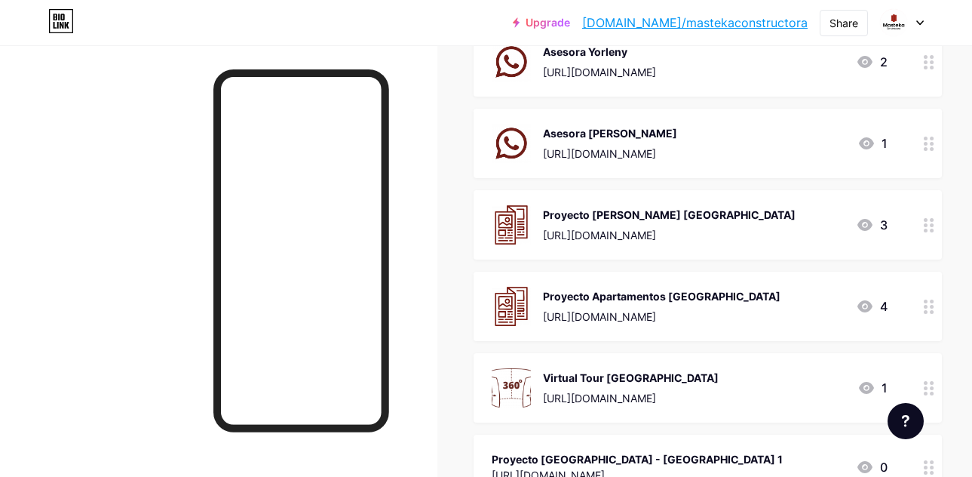
scroll to position [367, 0]
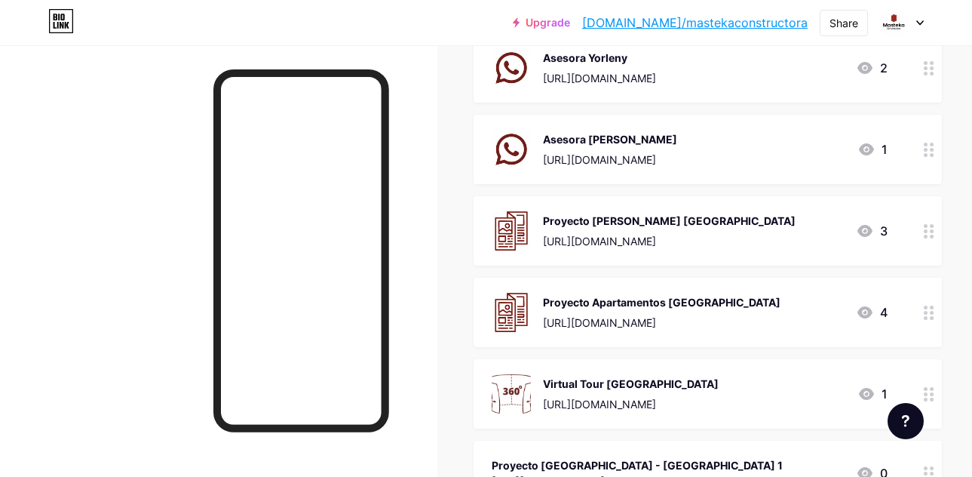
click at [919, 193] on span "Asesora Leidy https://wa.link/ywbxmp 11 Asesora Marcela https://wa.link/jaxl4s …" at bounding box center [708, 389] width 468 height 1038
click at [916, 115] on div at bounding box center [929, 149] width 26 height 69
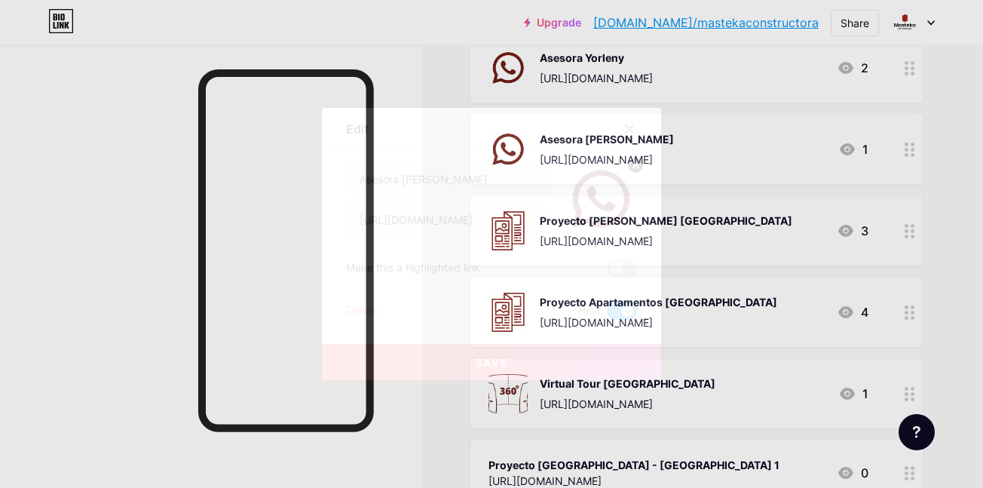
drag, startPoint x: 903, startPoint y: 72, endPoint x: 565, endPoint y: 80, distance: 337.9
click at [885, 85] on div at bounding box center [491, 244] width 983 height 488
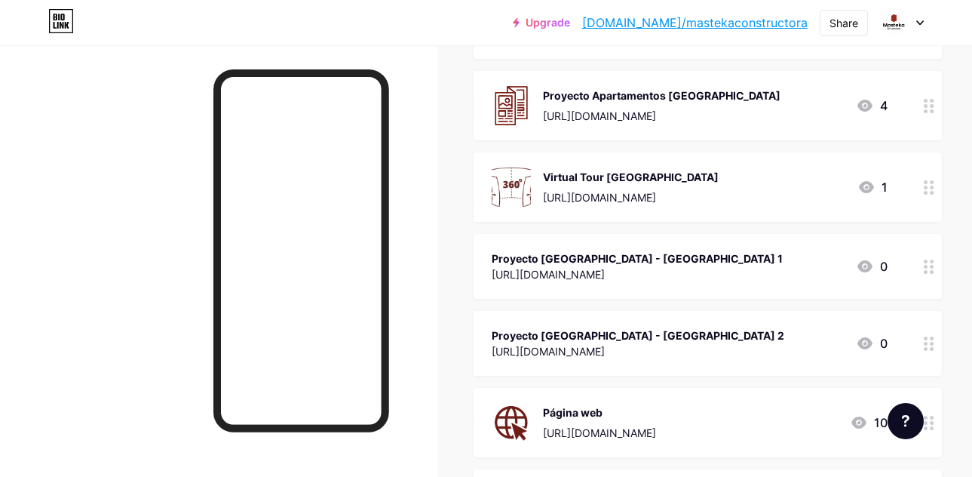
scroll to position [384, 0]
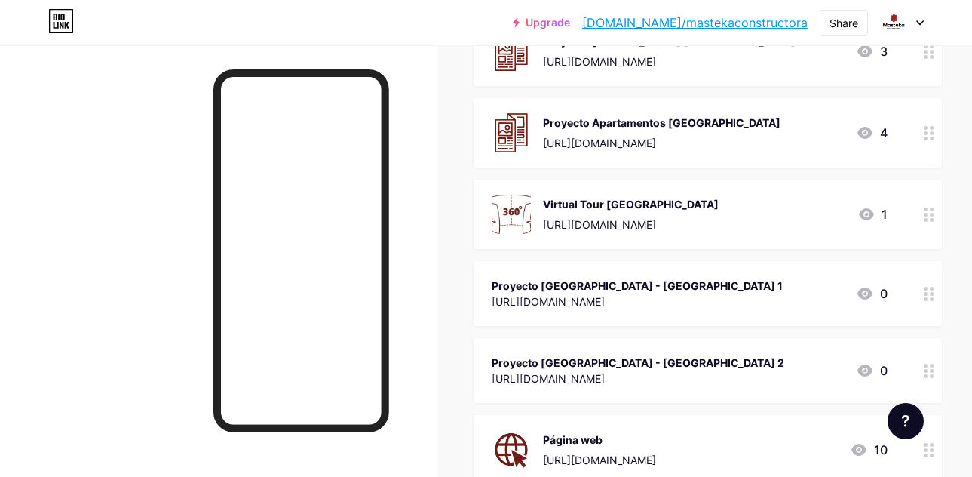
click at [521, 130] on img at bounding box center [511, 132] width 39 height 39
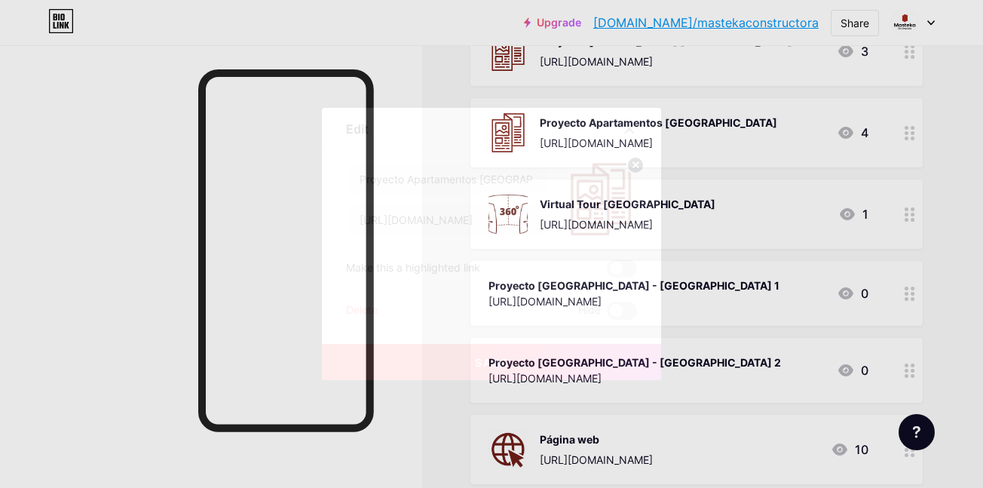
click at [639, 117] on div at bounding box center [638, 128] width 45 height 27
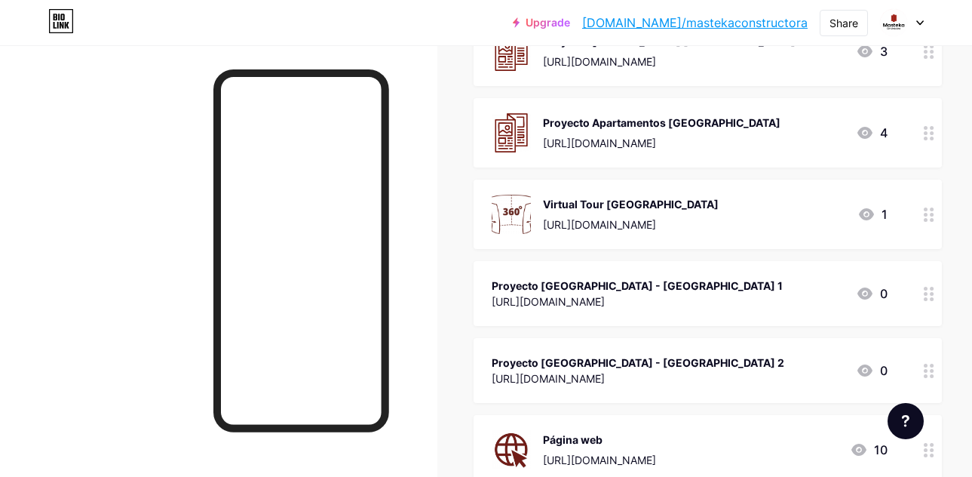
scroll to position [459, 0]
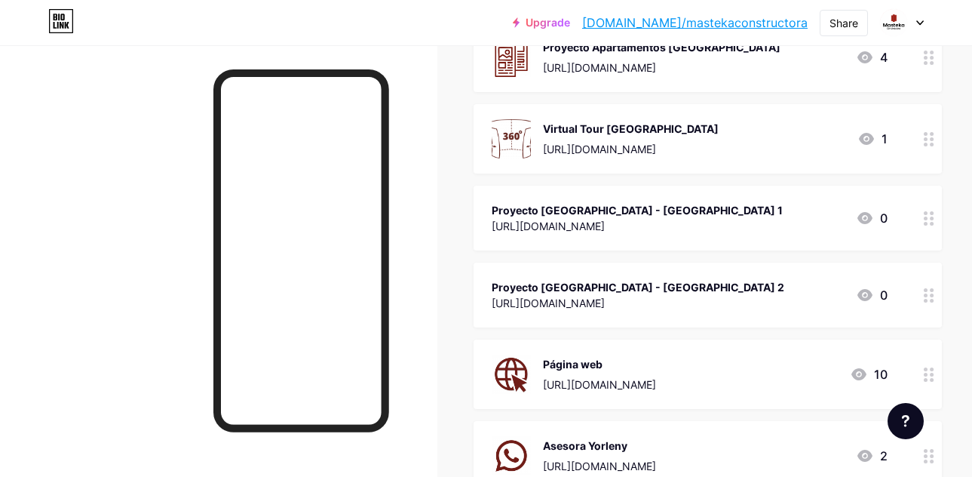
click at [535, 216] on div "Proyecto Santa Helena - Etapa 1" at bounding box center [637, 210] width 291 height 16
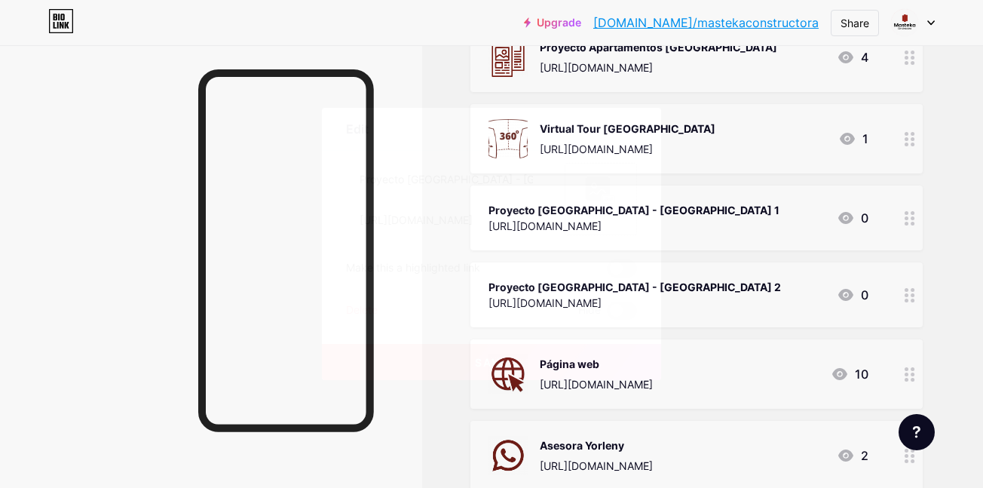
click at [605, 186] on rect at bounding box center [598, 188] width 24 height 24
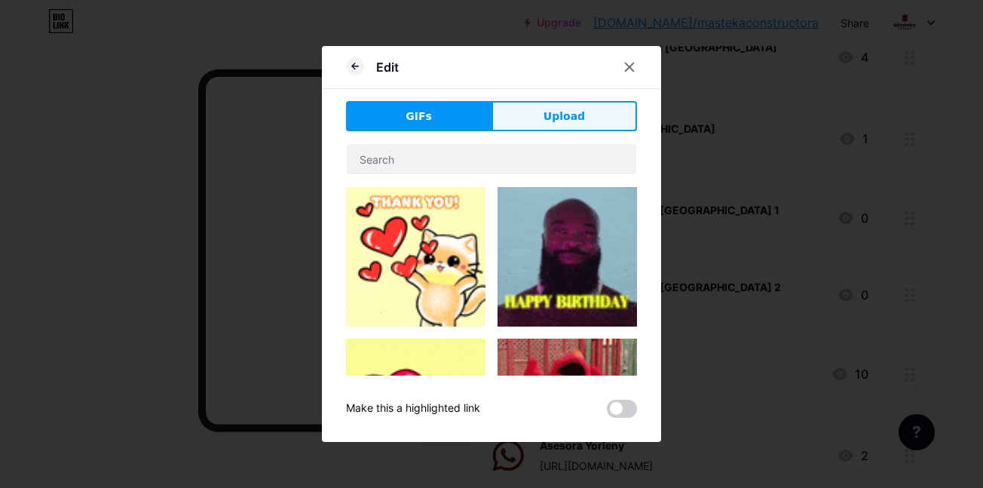
click at [566, 112] on span "Upload" at bounding box center [564, 117] width 41 height 16
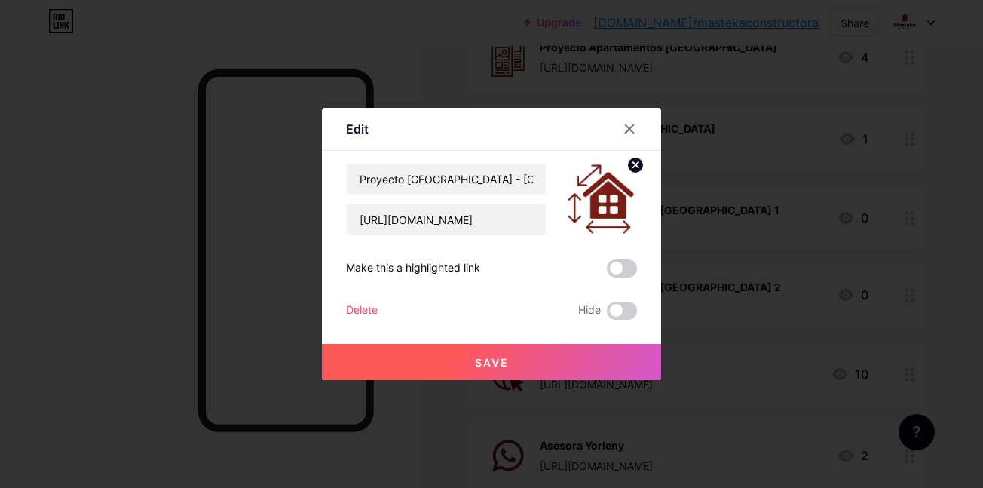
click at [553, 351] on button "Save" at bounding box center [491, 362] width 339 height 36
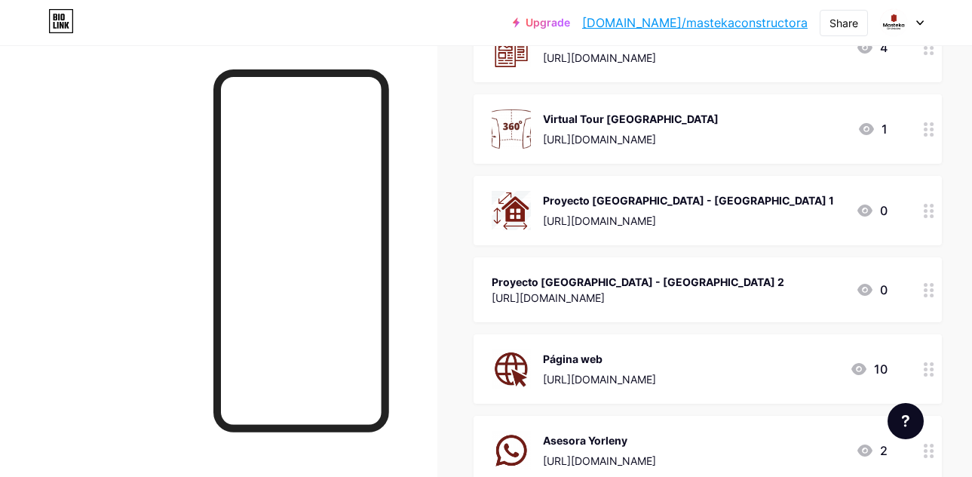
scroll to position [535, 0]
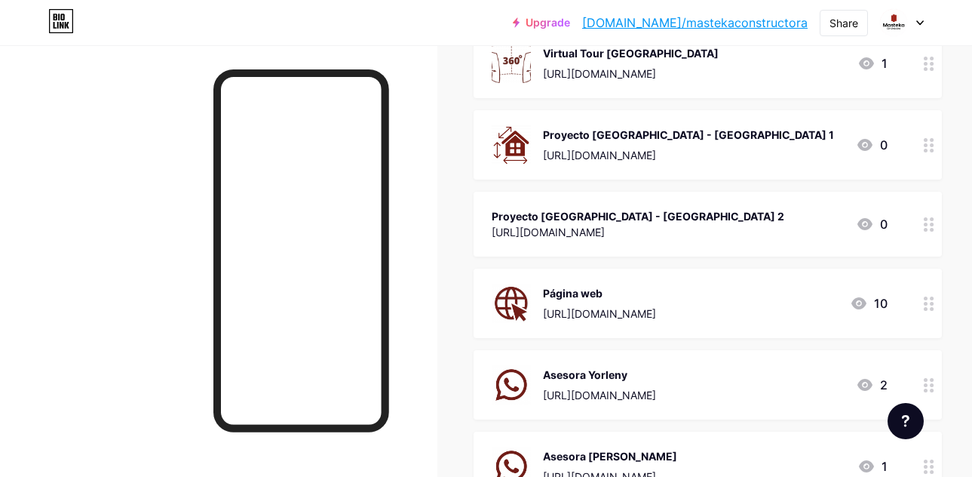
click at [571, 228] on div "https://drive.google.com/file/d/19NNpa1yOmtzRjwyW6yq5FTXfA6Yavq49/view" at bounding box center [638, 232] width 293 height 16
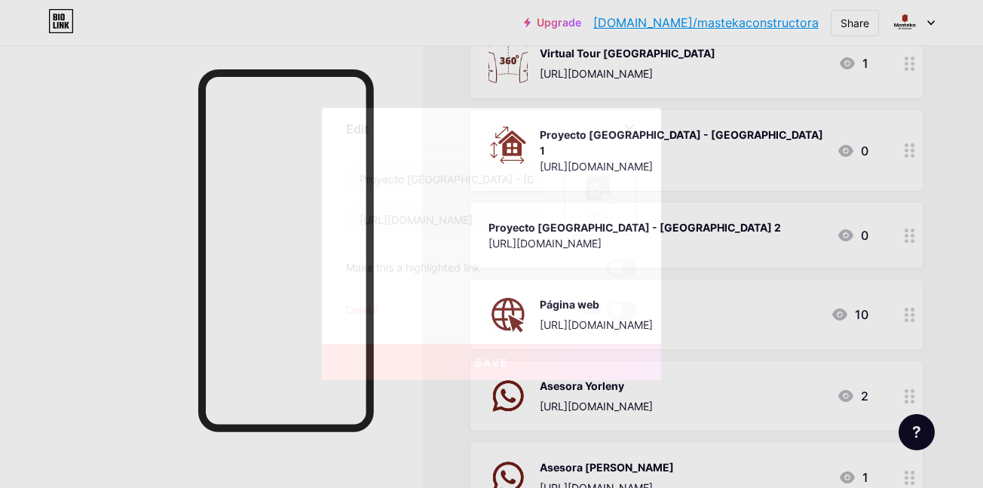
click at [608, 221] on div "Picture" at bounding box center [601, 215] width 30 height 11
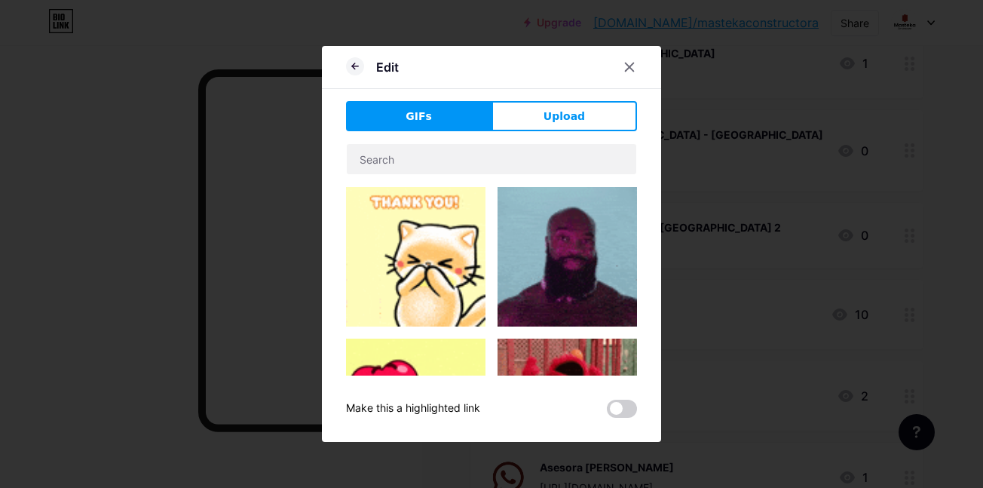
click at [583, 99] on div "Edit GIFs Upload Content YouTube Play YouTube video without leaving your page. …" at bounding box center [491, 244] width 339 height 396
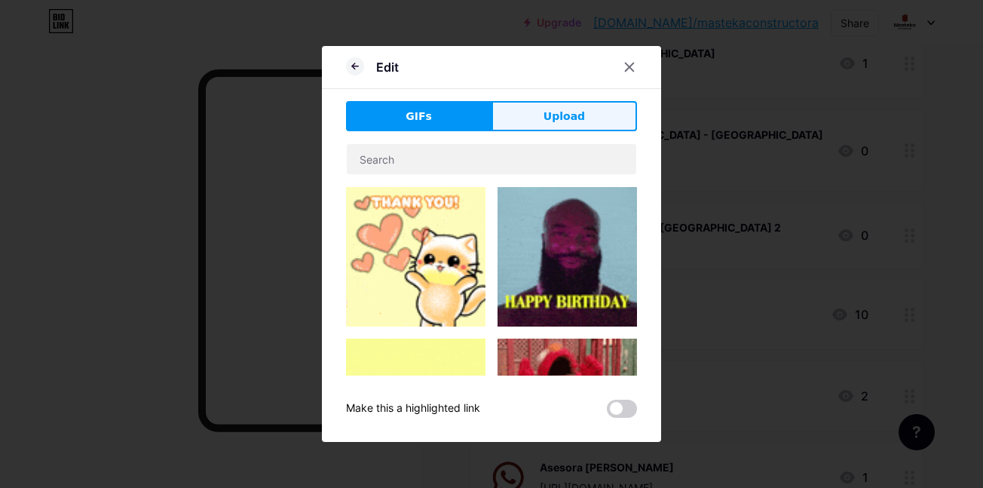
click at [563, 111] on span "Upload" at bounding box center [564, 117] width 41 height 16
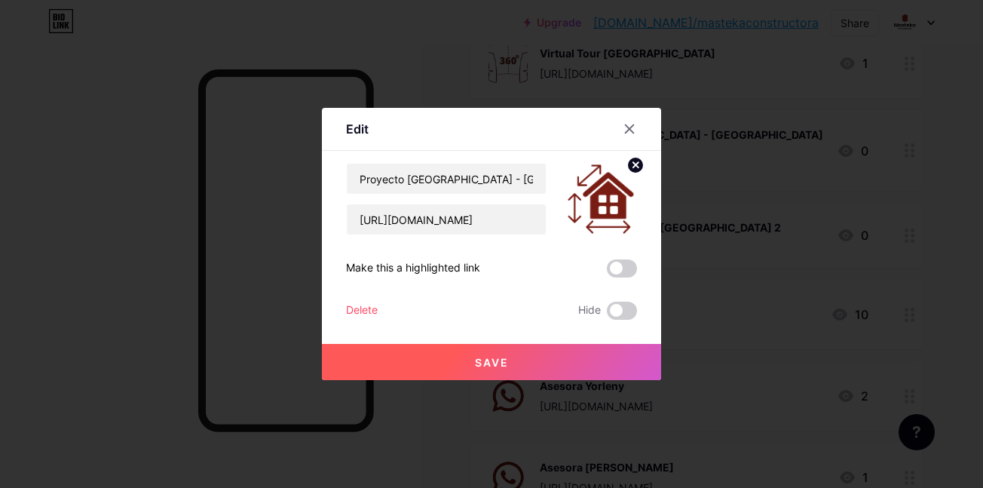
click at [487, 360] on span "Save" at bounding box center [492, 362] width 34 height 13
click at [504, 345] on button "Save" at bounding box center [491, 362] width 339 height 36
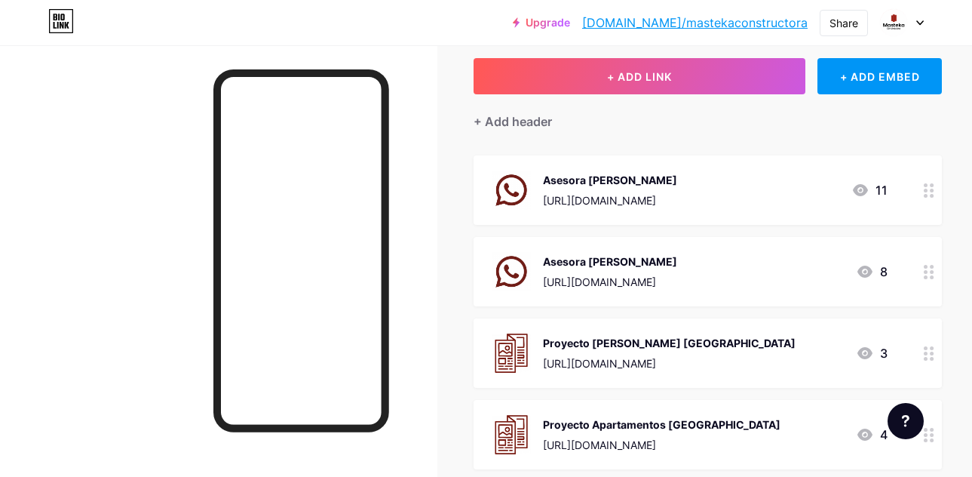
scroll to position [0, 0]
